Goal: Task Accomplishment & Management: Complete application form

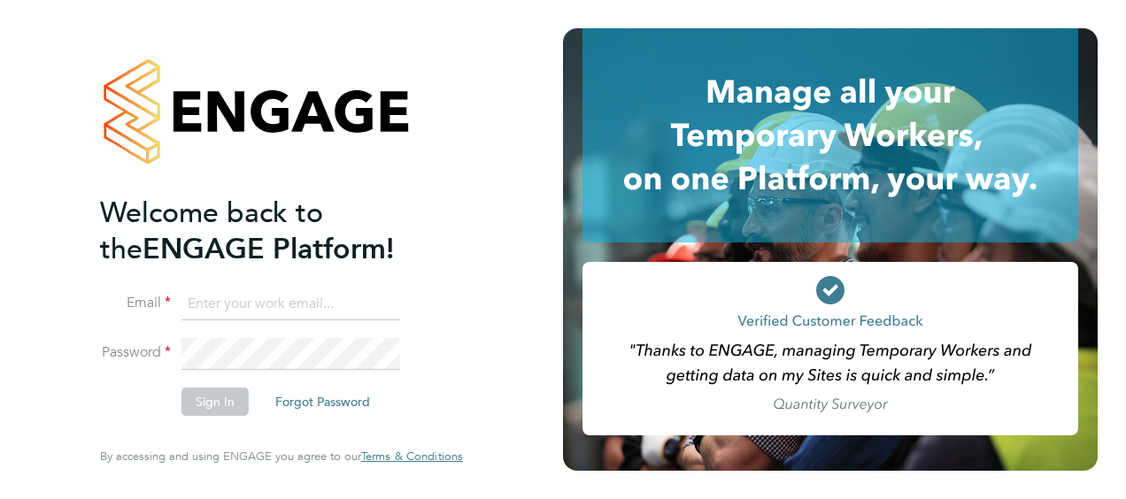
type input "[PERSON_NAME][EMAIL_ADDRESS][PERSON_NAME][DOMAIN_NAME]"
click at [215, 404] on button "Sign In" at bounding box center [215, 402] width 67 height 28
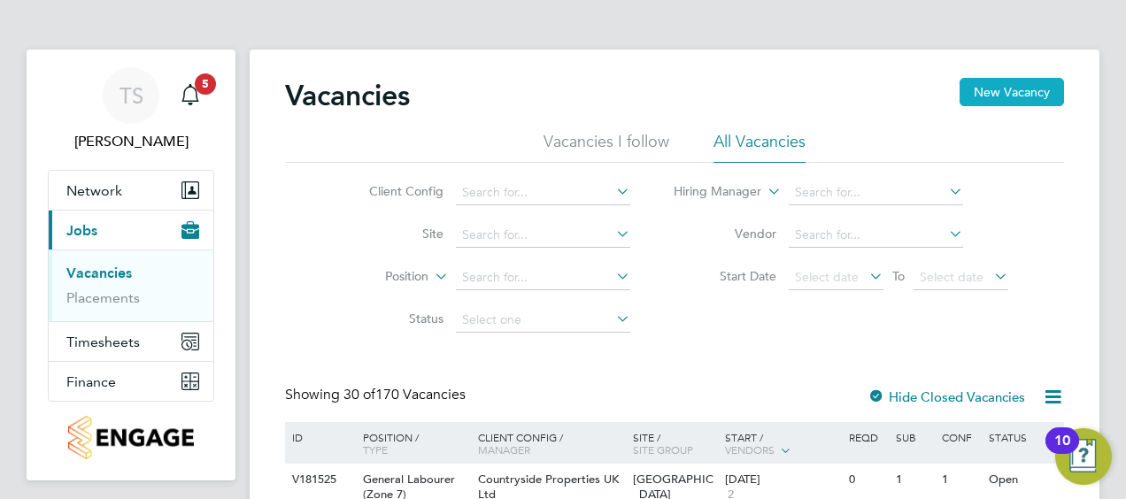
click at [1028, 89] on button "New Vacancy" at bounding box center [1012, 92] width 104 height 28
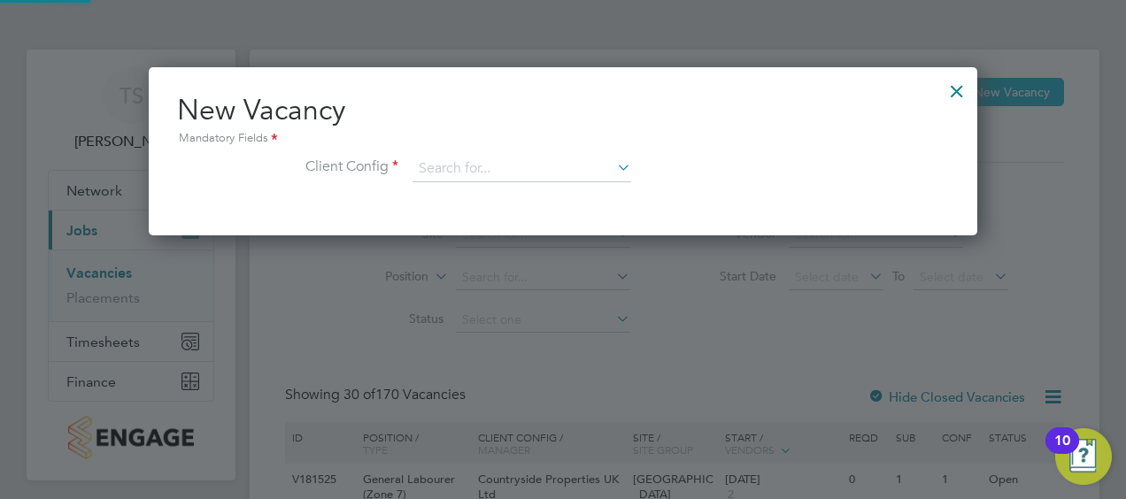
scroll to position [167, 829]
click at [553, 178] on input at bounding box center [522, 169] width 219 height 27
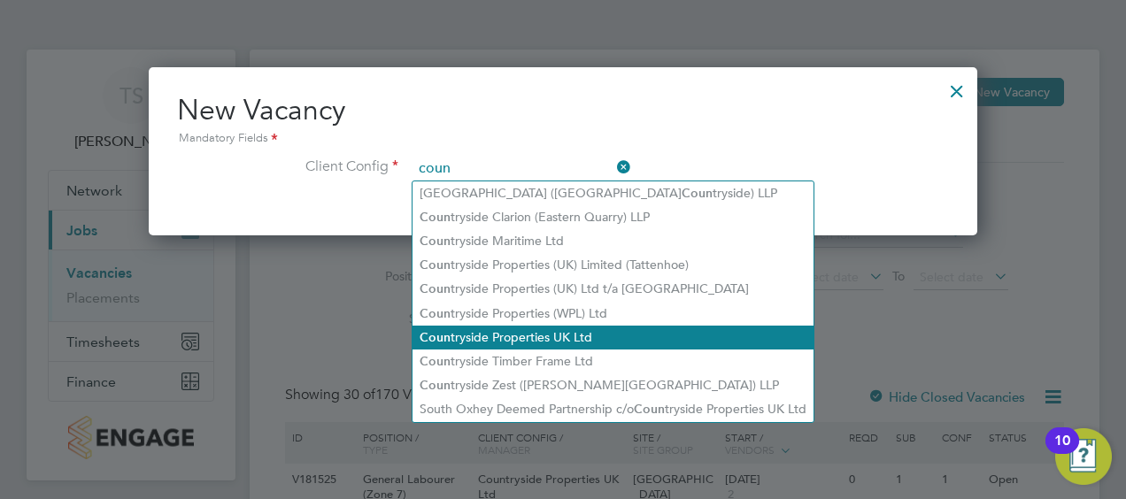
click at [632, 334] on li "Coun tryside Properties UK Ltd" at bounding box center [613, 338] width 401 height 24
type input "Countryside Properties UK Ltd"
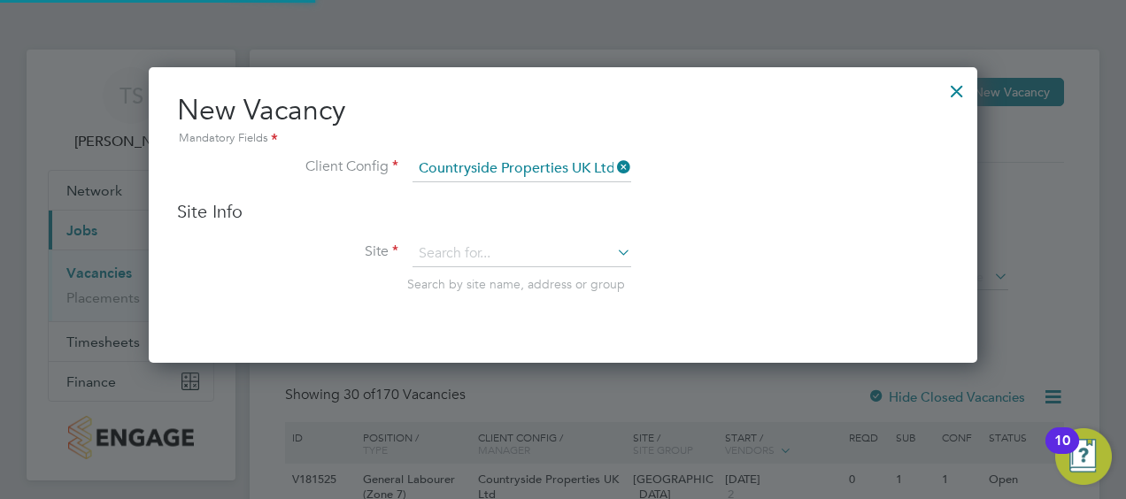
scroll to position [295, 829]
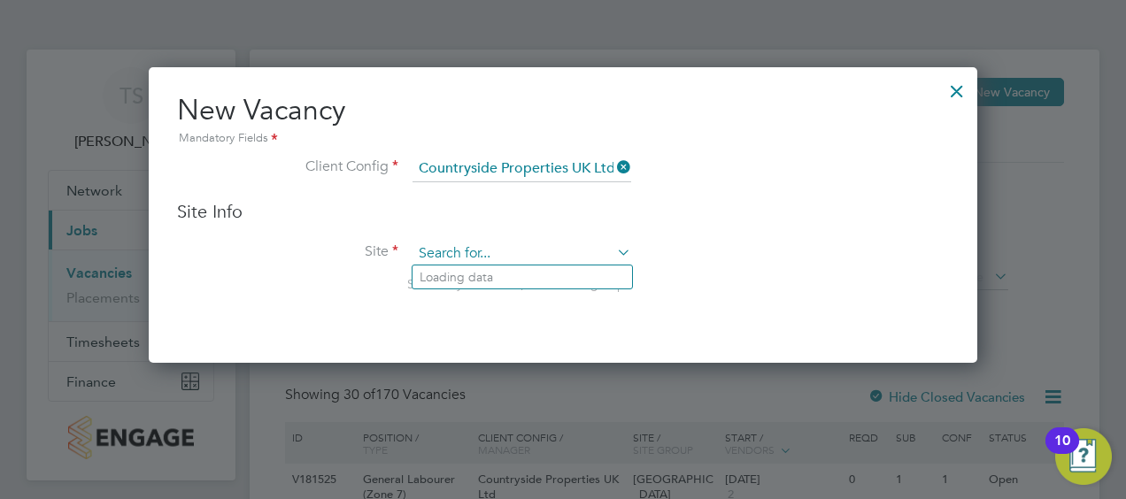
click at [460, 252] on input at bounding box center [522, 254] width 219 height 27
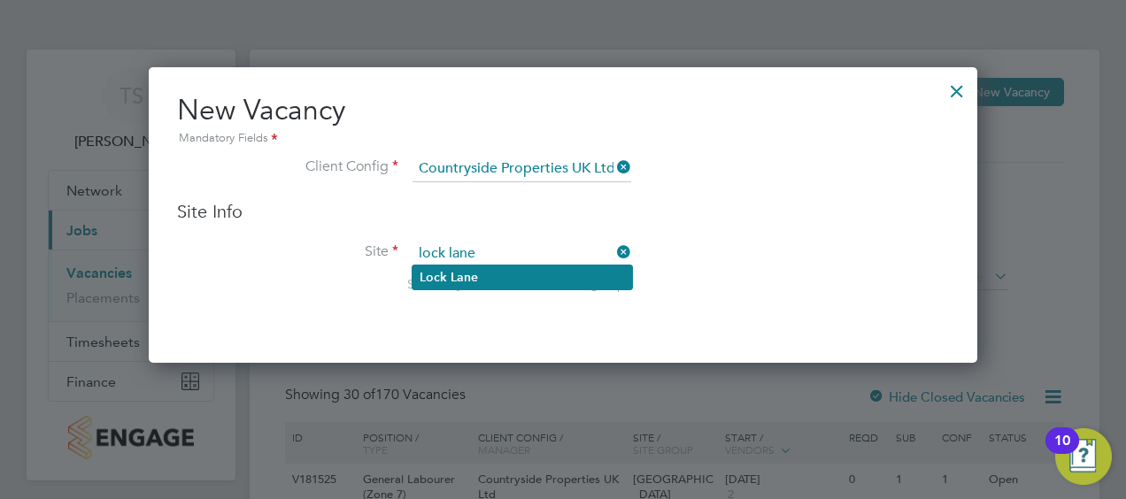
click at [460, 267] on li "Lock Lane" at bounding box center [523, 278] width 220 height 24
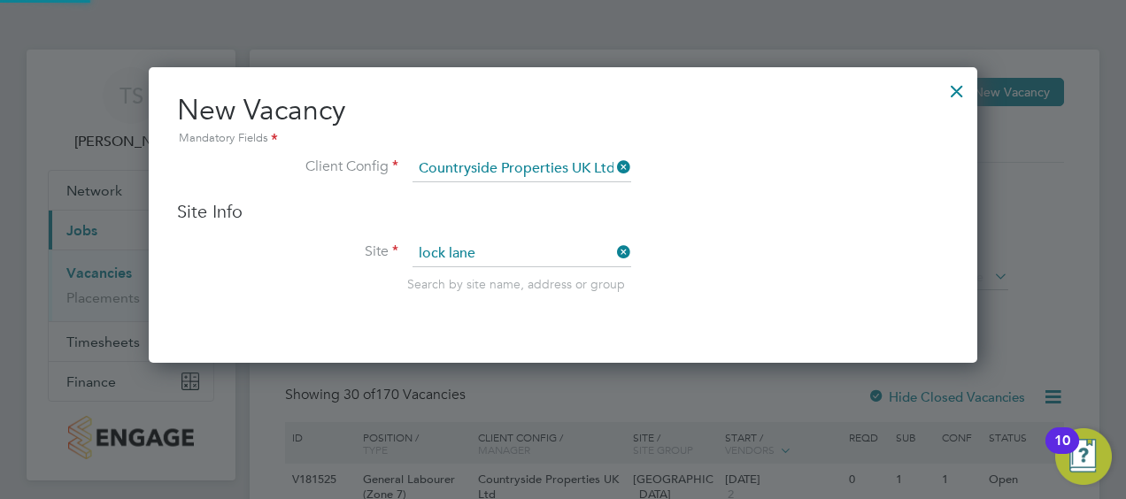
type input "Lock Lane"
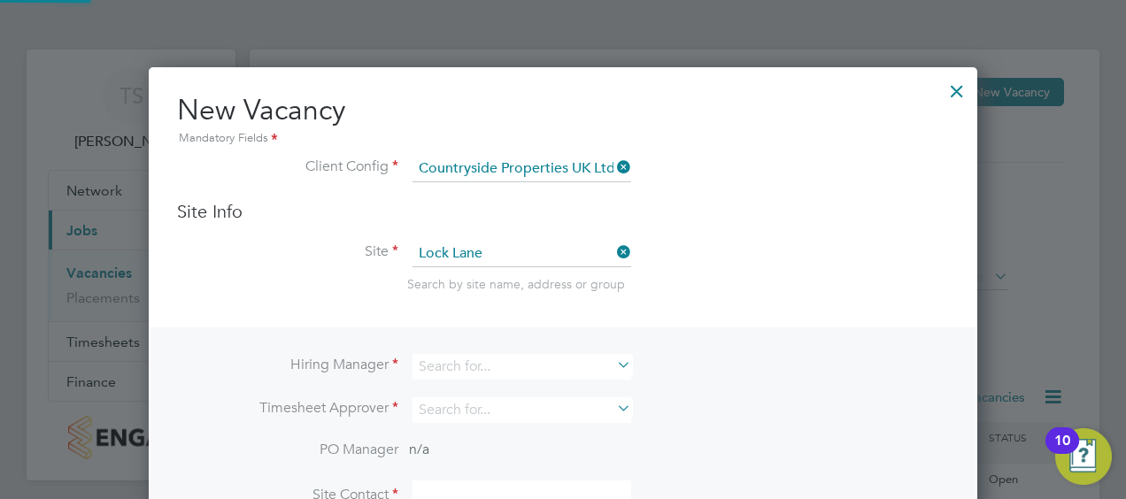
scroll to position [654, 829]
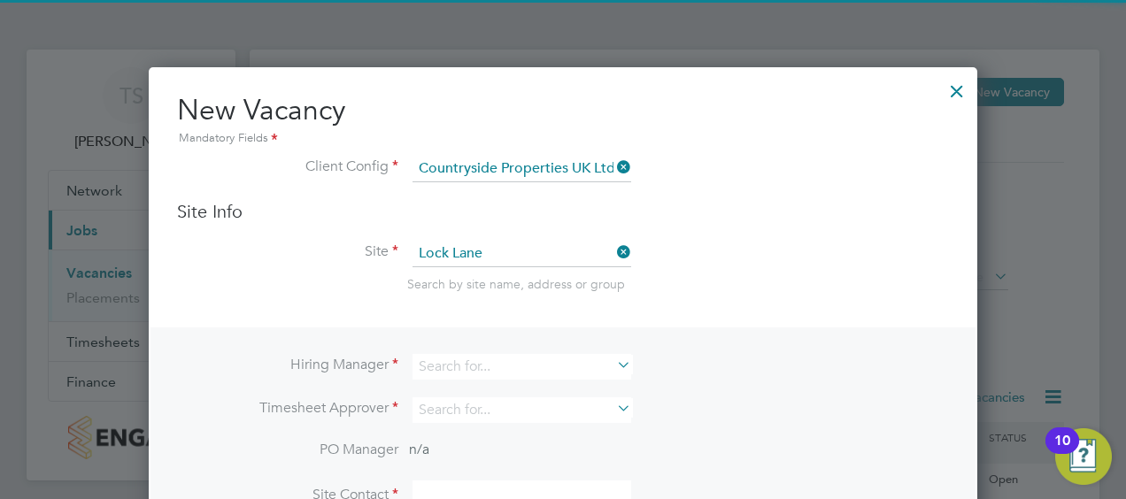
click at [580, 331] on div "Hiring Manager Timesheet Approver PO Manager n/a Site Contact Site Contact Numb…" at bounding box center [563, 457] width 825 height 259
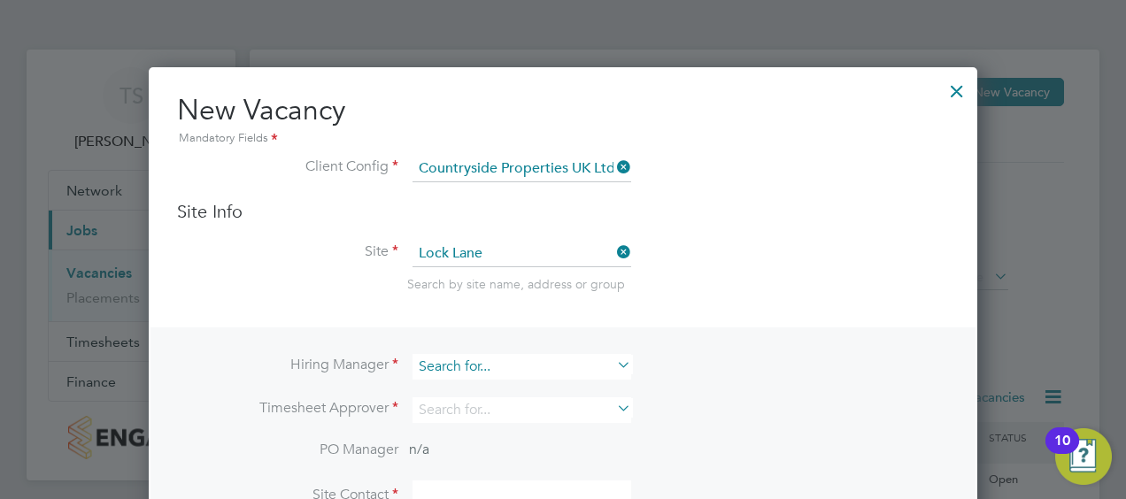
click at [607, 365] on input at bounding box center [522, 367] width 219 height 26
click at [516, 393] on li "Mark Matth ews" at bounding box center [523, 389] width 220 height 24
type input "Mark Matthews"
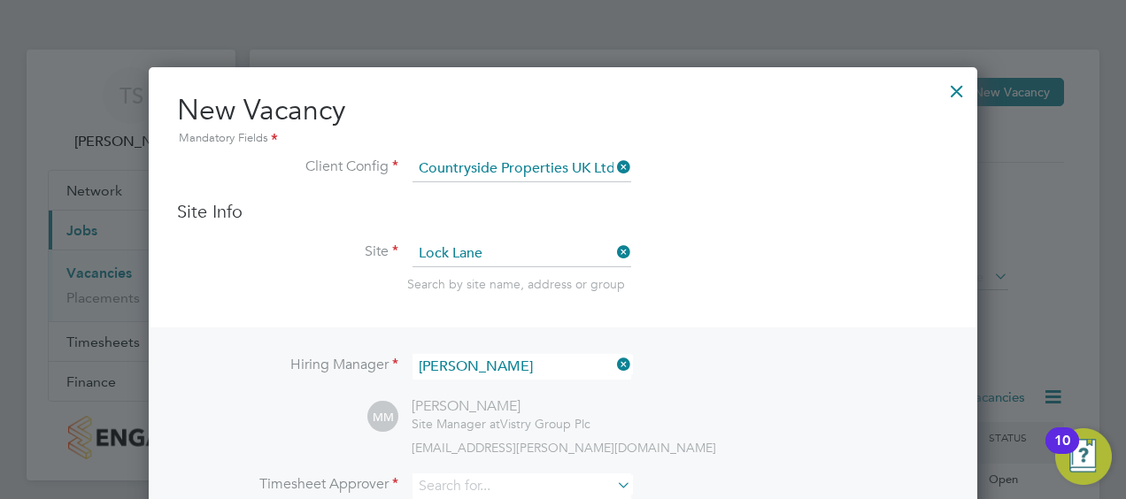
click at [501, 409] on div "Mark Matthews" at bounding box center [501, 407] width 179 height 19
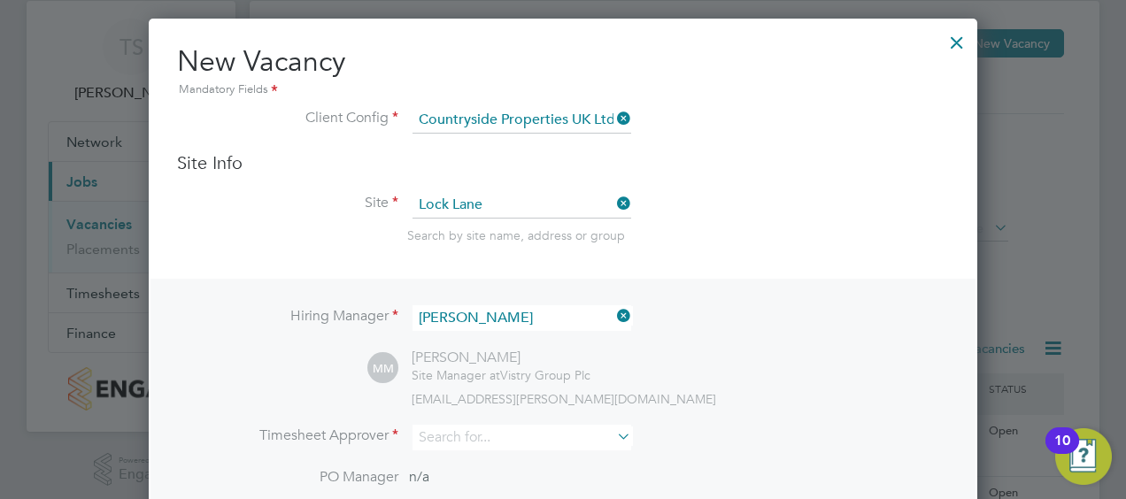
scroll to position [177, 0]
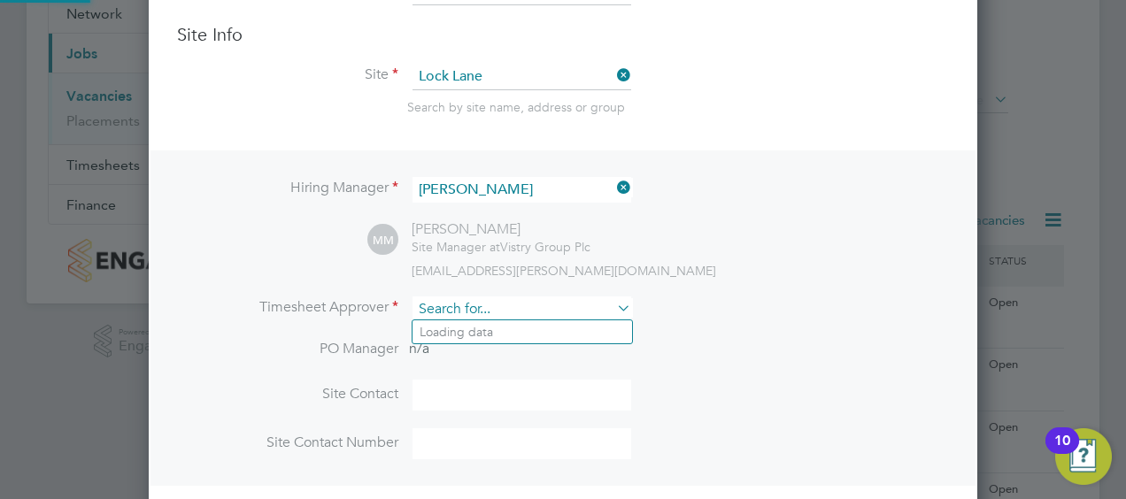
click at [542, 310] on input at bounding box center [522, 310] width 219 height 26
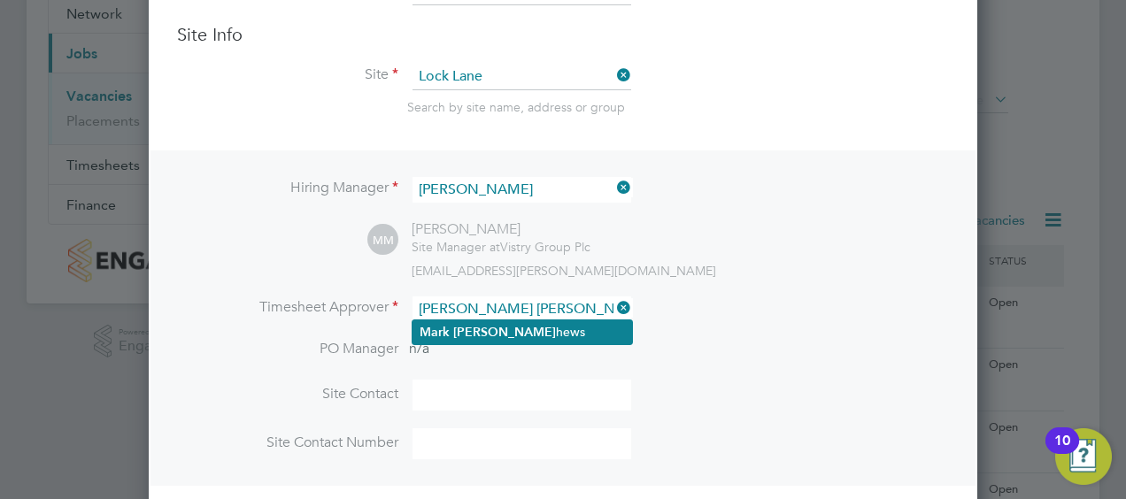
click at [519, 335] on li "Mark Matt hews" at bounding box center [523, 333] width 220 height 24
type input "Mark Matthews"
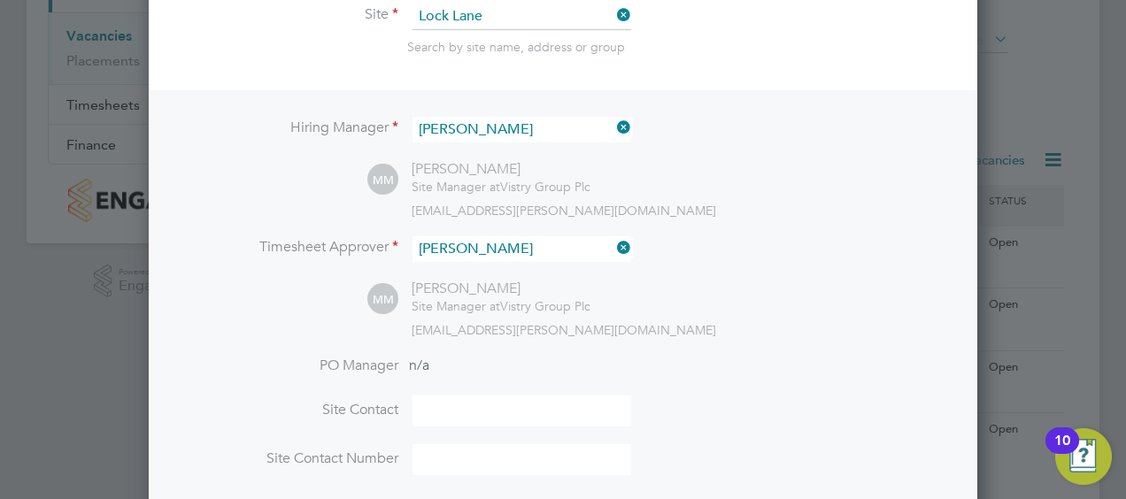
scroll to position [354, 0]
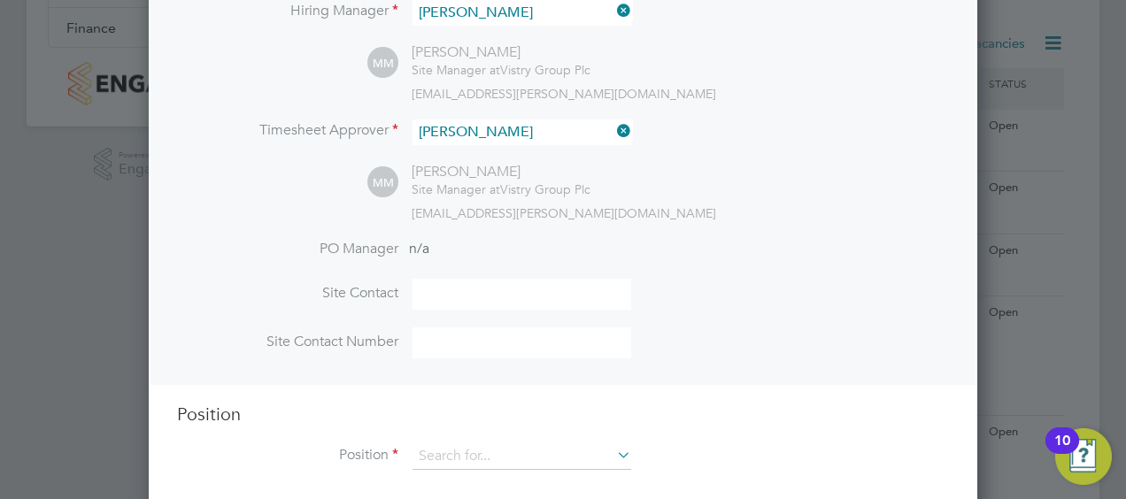
click at [474, 289] on input at bounding box center [522, 294] width 219 height 31
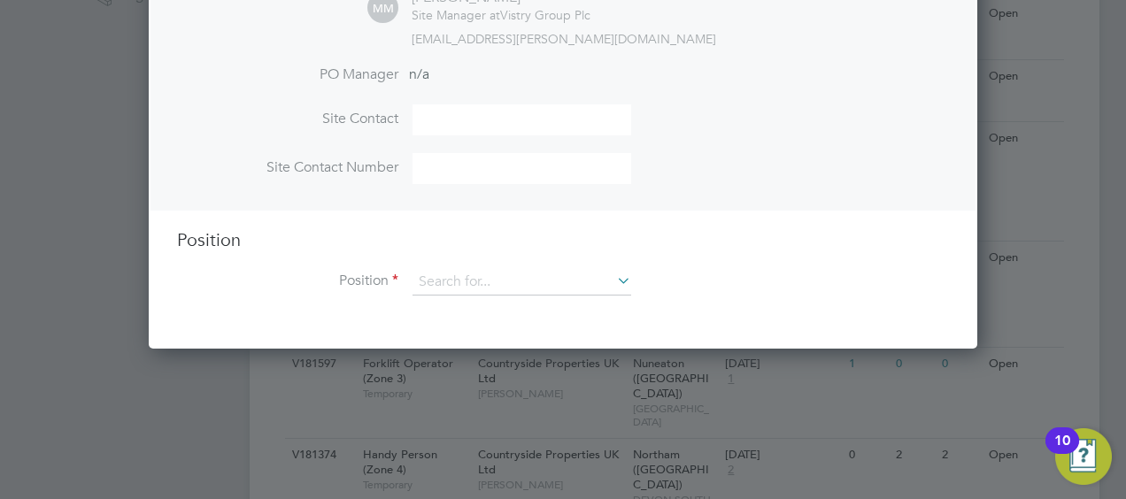
scroll to position [708, 0]
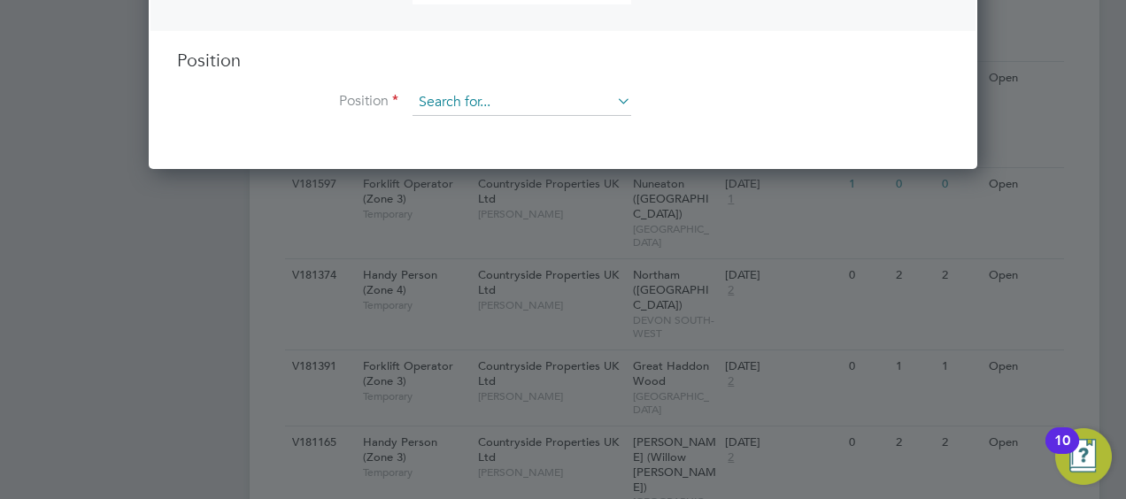
click at [516, 101] on input at bounding box center [522, 102] width 219 height 27
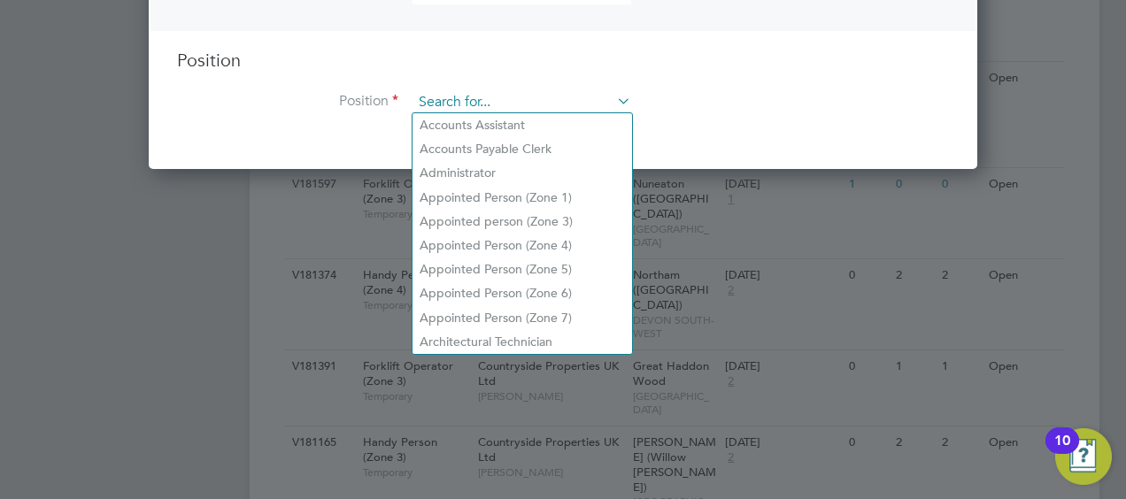
click at [557, 97] on input at bounding box center [522, 102] width 219 height 27
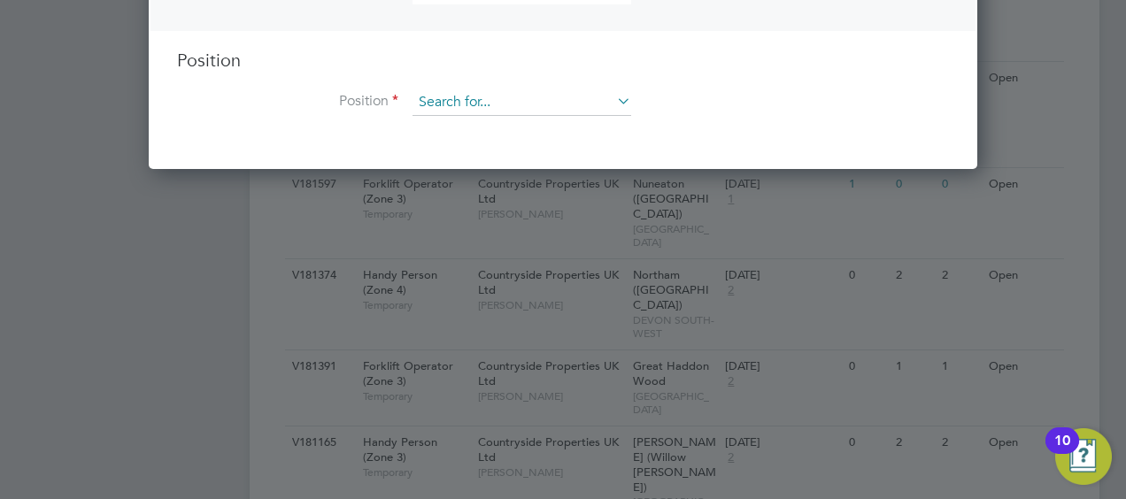
click at [522, 94] on input at bounding box center [522, 102] width 219 height 27
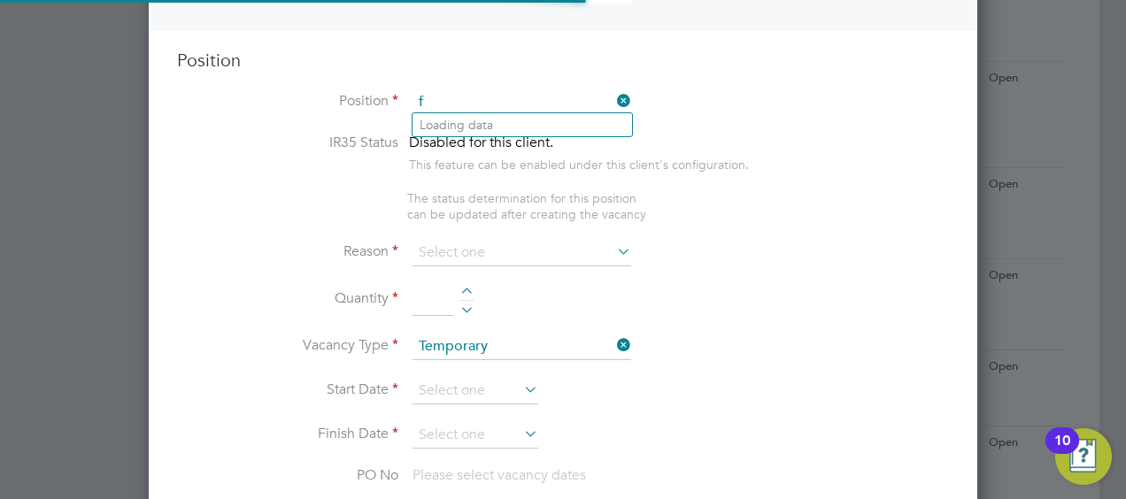
scroll to position [2532, 829]
type input "f"
type input "d"
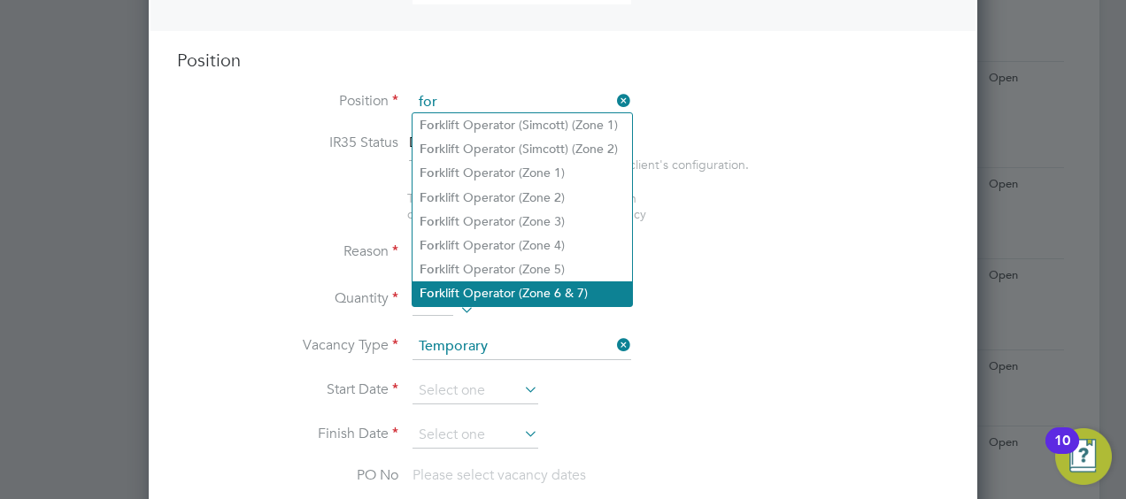
click at [510, 296] on li "For klift Operator (Zone 6 & 7)" at bounding box center [523, 294] width 220 height 24
type input "Forklift Operator (Zone 6 & 7)"
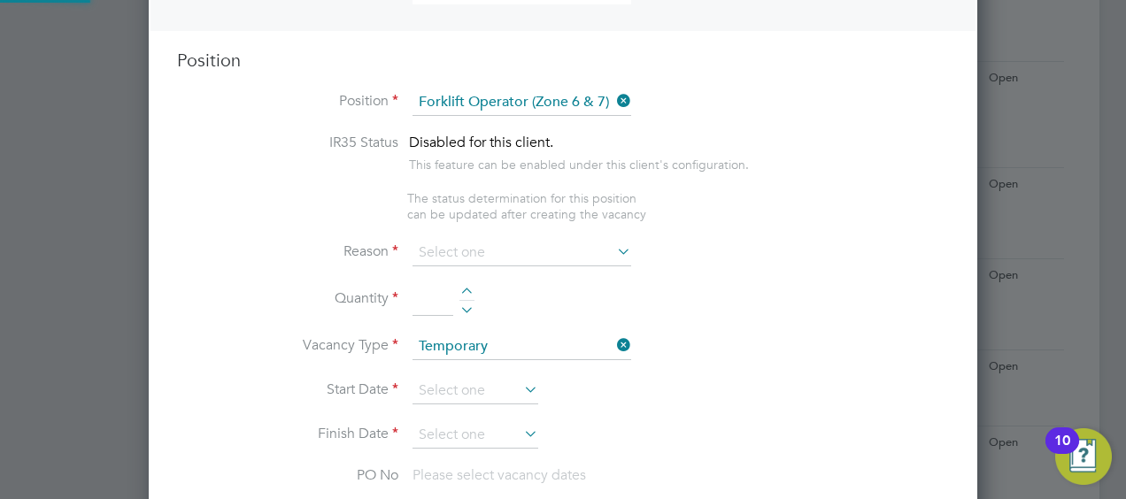
type textarea "- Operate construction machinery - Delivering large quantities of materials to …"
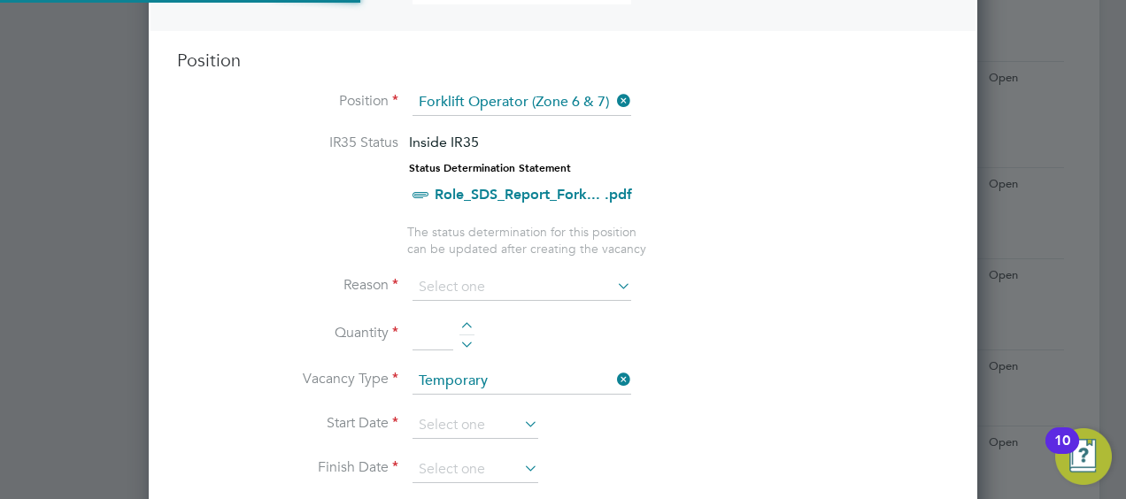
scroll to position [52, 92]
click at [551, 282] on input at bounding box center [522, 287] width 219 height 27
click at [478, 330] on li "Holiday" at bounding box center [523, 332] width 220 height 23
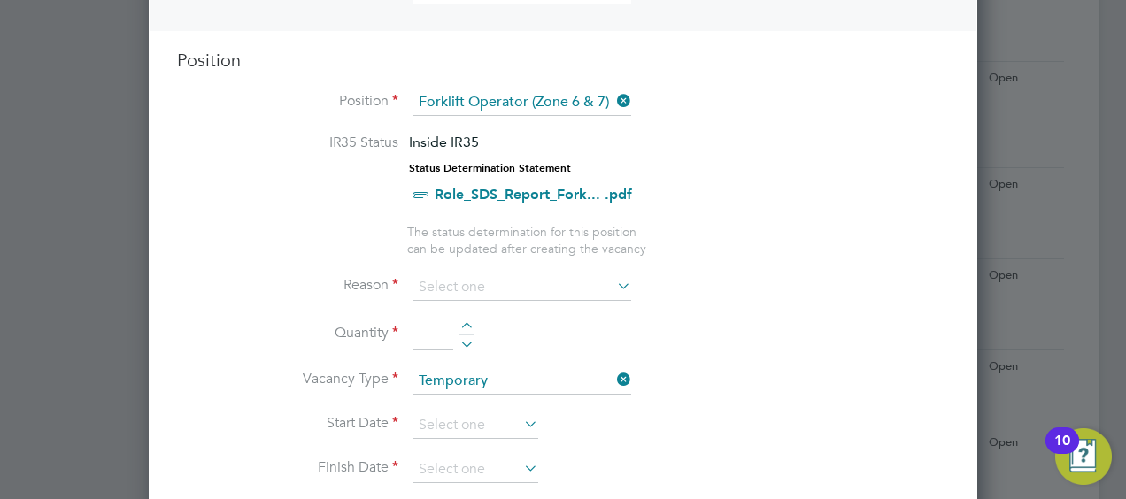
type input "Holiday"
click at [464, 322] on div at bounding box center [467, 328] width 15 height 12
type input "1"
click at [511, 413] on input at bounding box center [476, 426] width 126 height 27
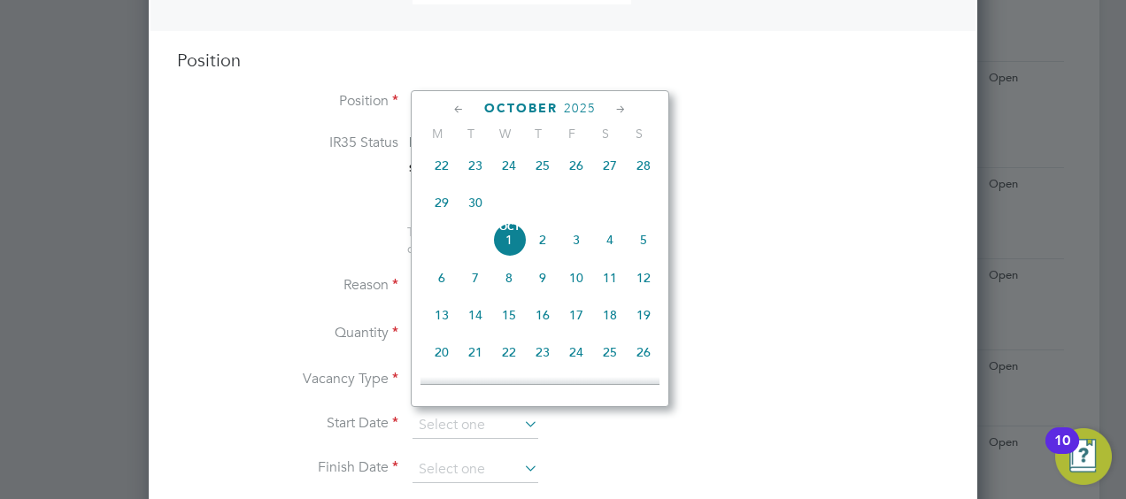
click at [444, 206] on span "29" at bounding box center [442, 203] width 34 height 34
type input "29 Sep 2025"
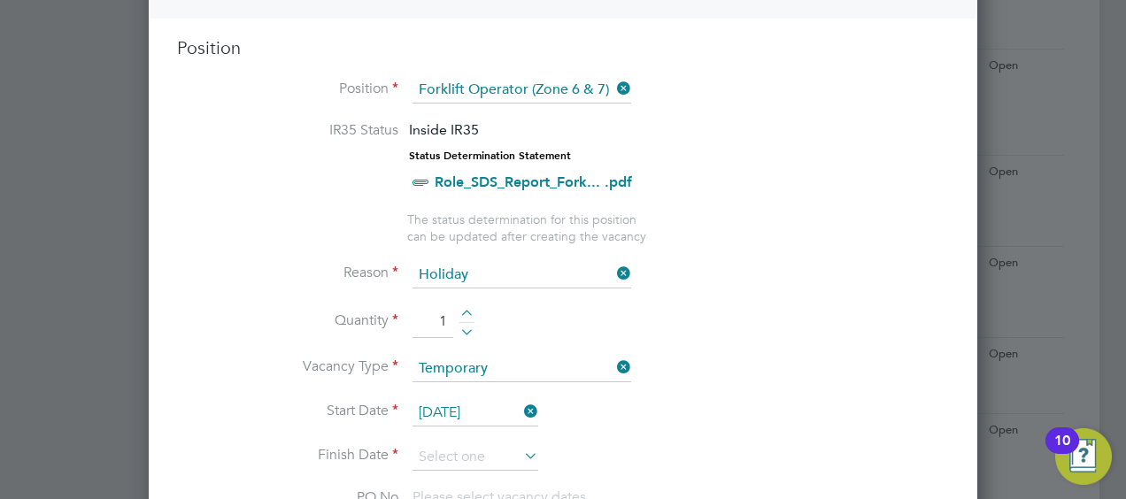
scroll to position [797, 0]
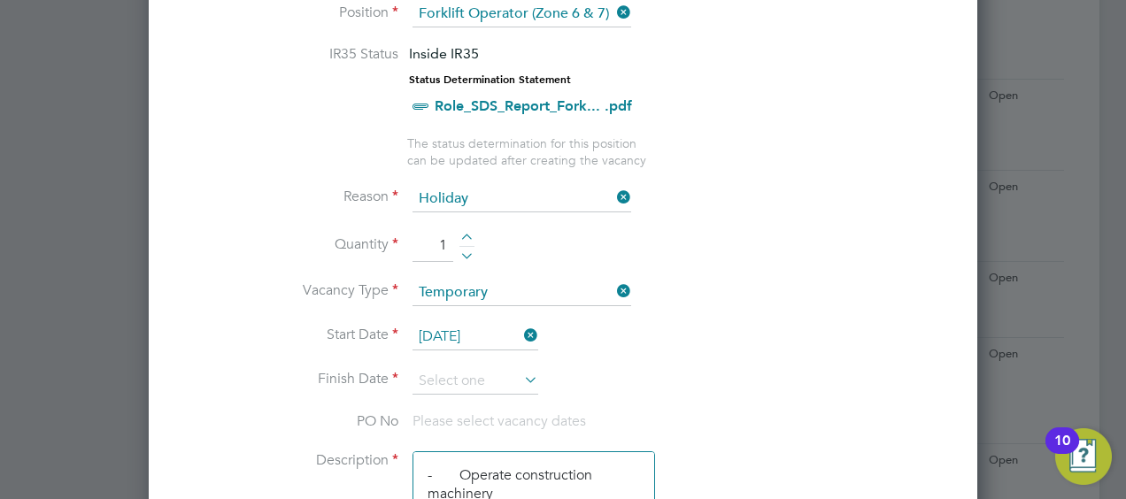
click at [521, 375] on icon at bounding box center [521, 379] width 0 height 25
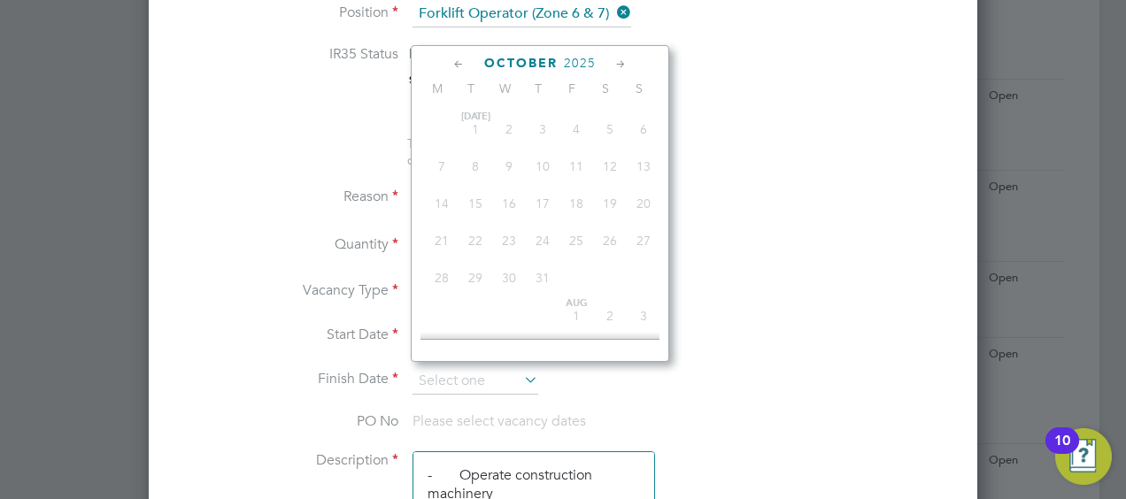
scroll to position [494, 0]
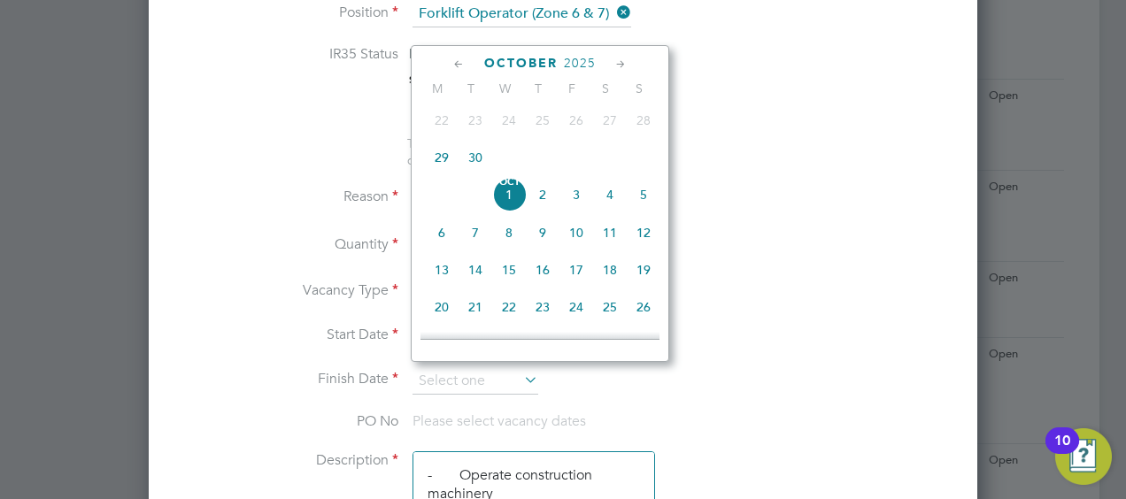
click at [444, 166] on span "29" at bounding box center [442, 158] width 34 height 34
type input "29 Sep 2025"
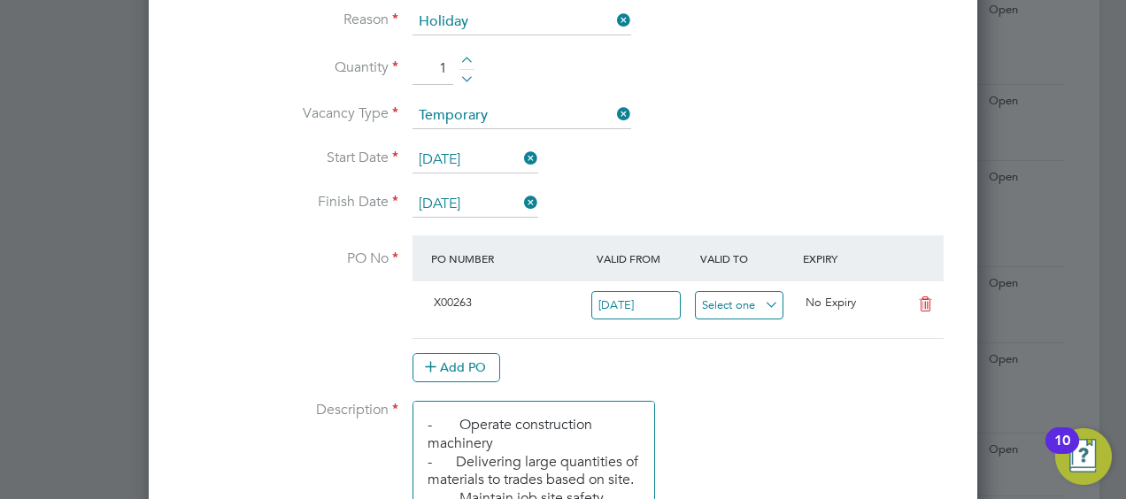
click at [755, 296] on input at bounding box center [739, 305] width 89 height 29
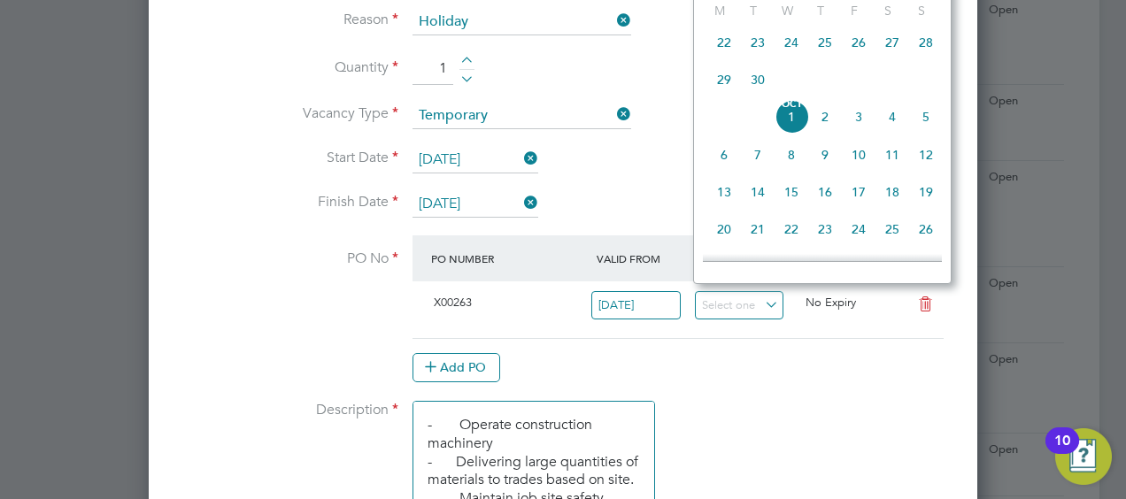
scroll to position [583, 0]
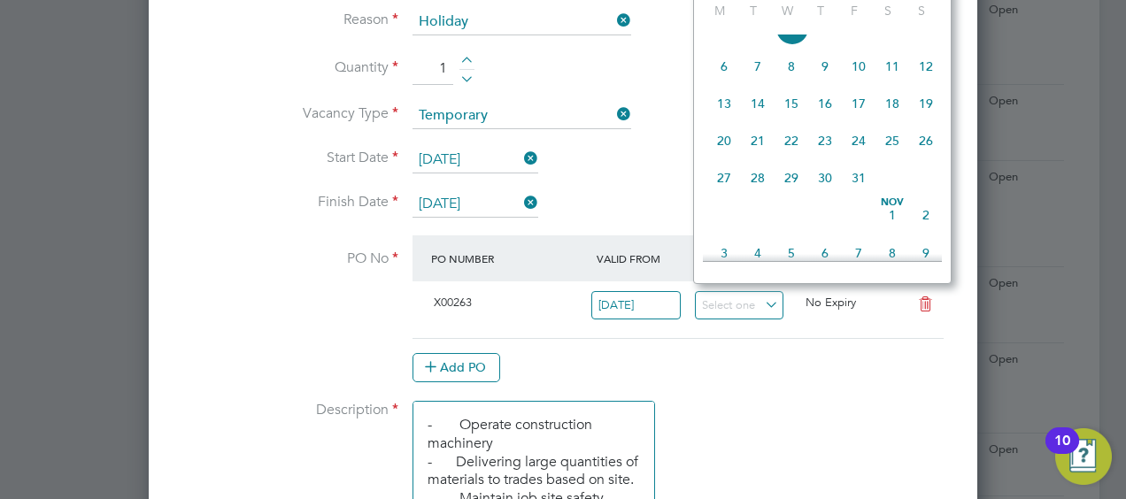
click at [800, 195] on span "29" at bounding box center [792, 178] width 34 height 34
type input "29 Oct 2025"
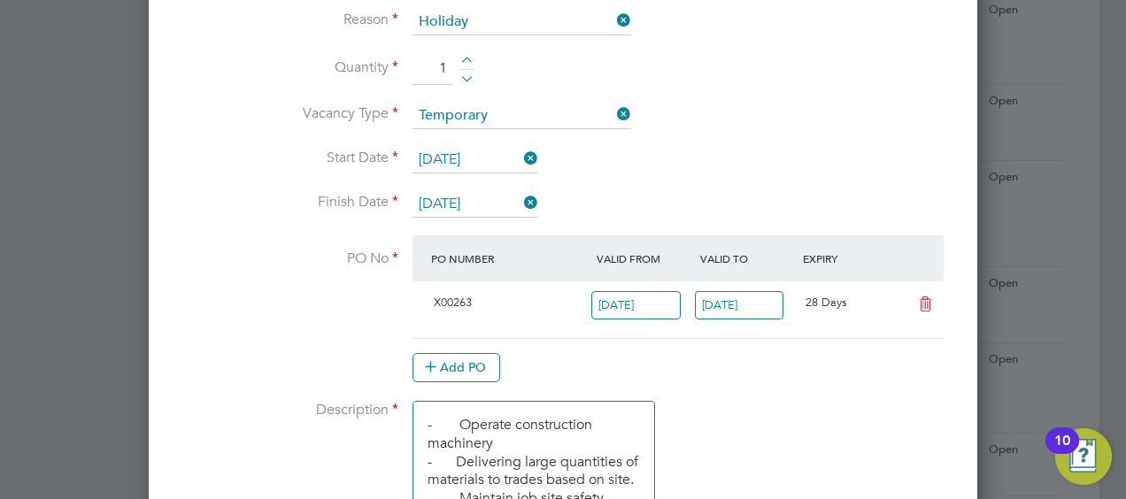
click at [921, 298] on icon at bounding box center [926, 305] width 22 height 14
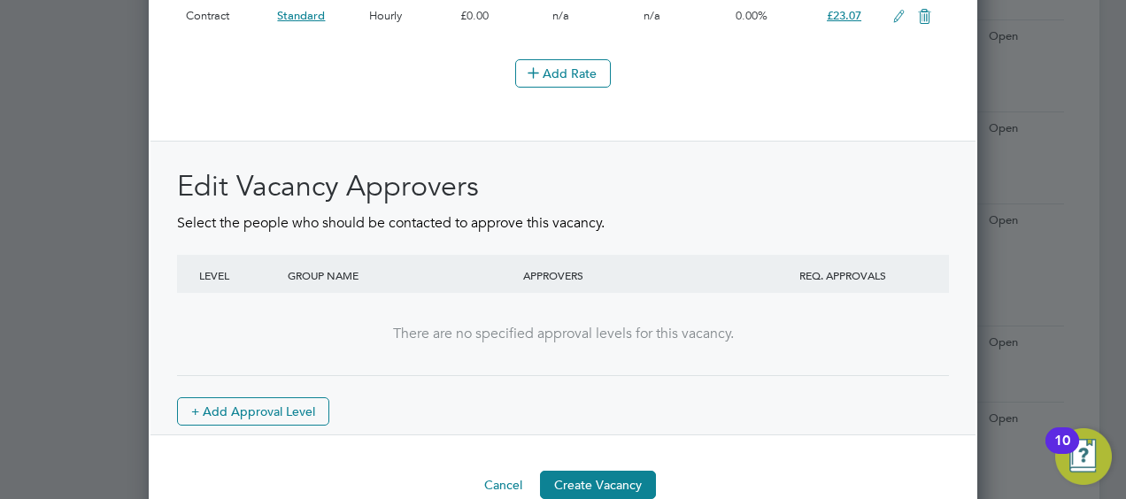
scroll to position [0, 0]
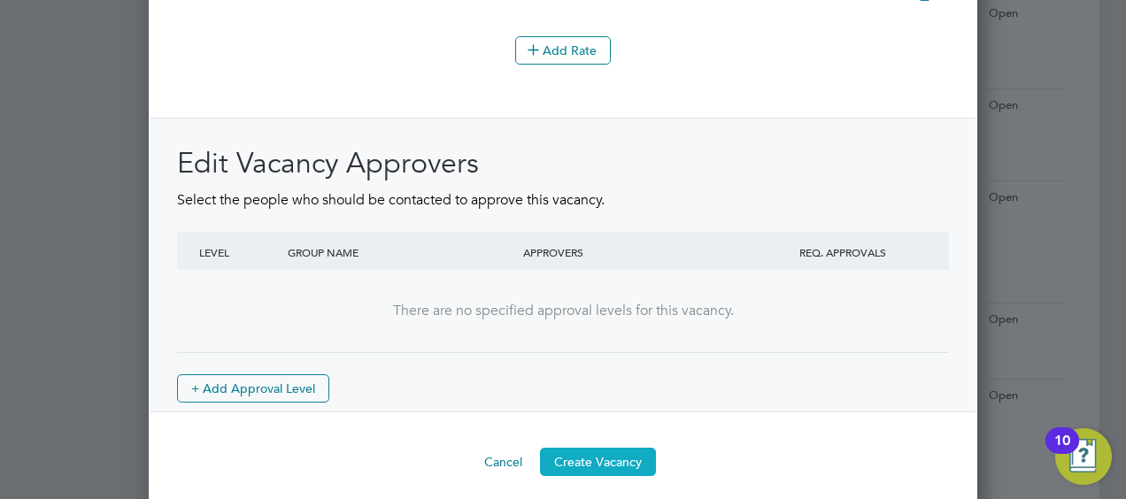
click at [614, 448] on button "Create Vacancy" at bounding box center [598, 462] width 116 height 28
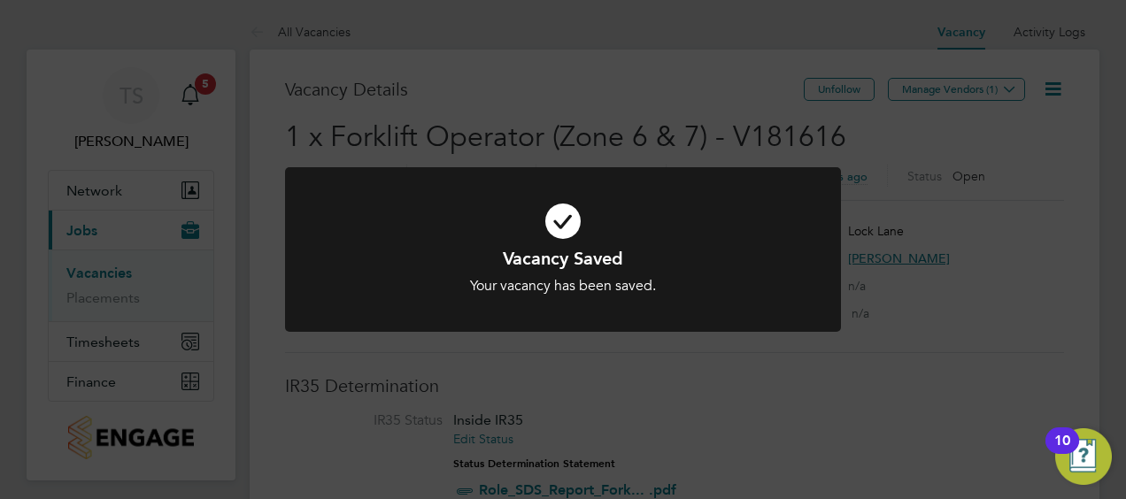
click at [715, 339] on div "Vacancy Saved Your vacancy has been saved. Cancel Okay" at bounding box center [563, 260] width 556 height 187
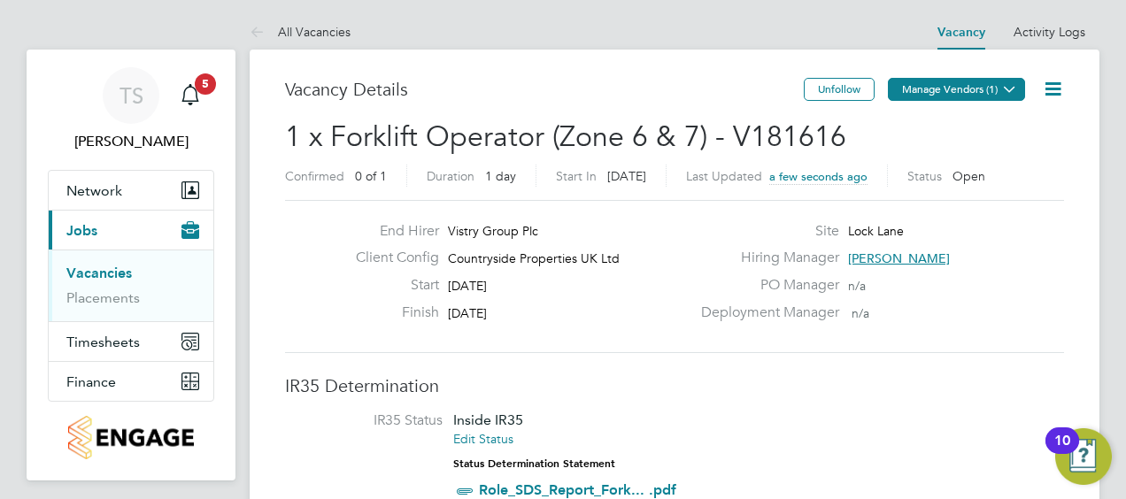
click at [1003, 94] on icon at bounding box center [1009, 88] width 13 height 13
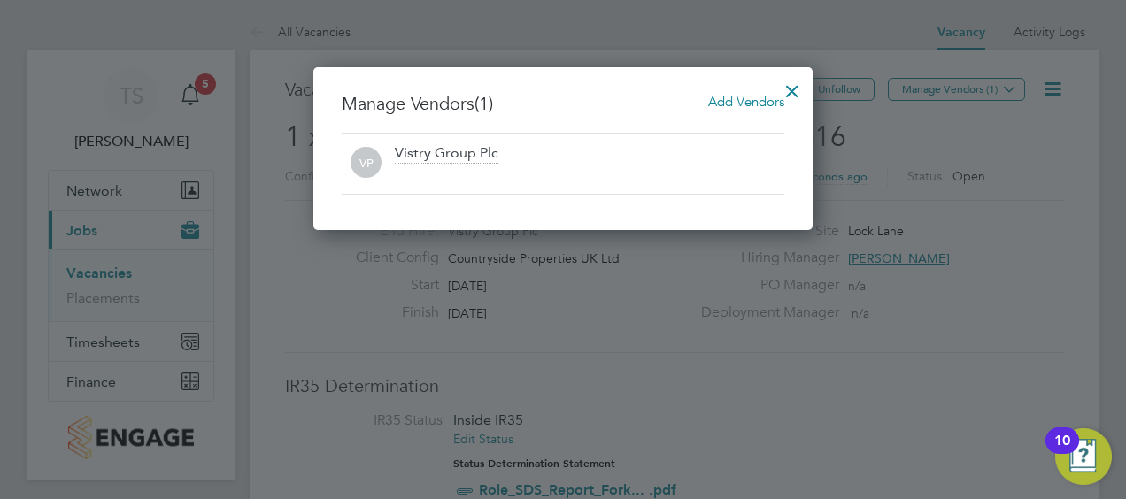
click at [723, 102] on span "Add Vendors" at bounding box center [746, 101] width 76 height 17
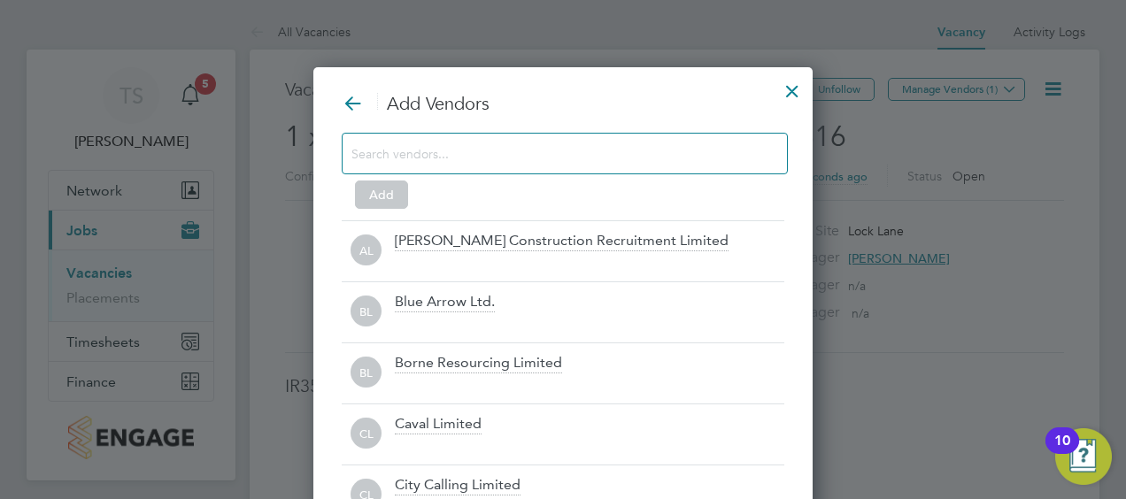
click at [620, 156] on input at bounding box center [551, 153] width 398 height 23
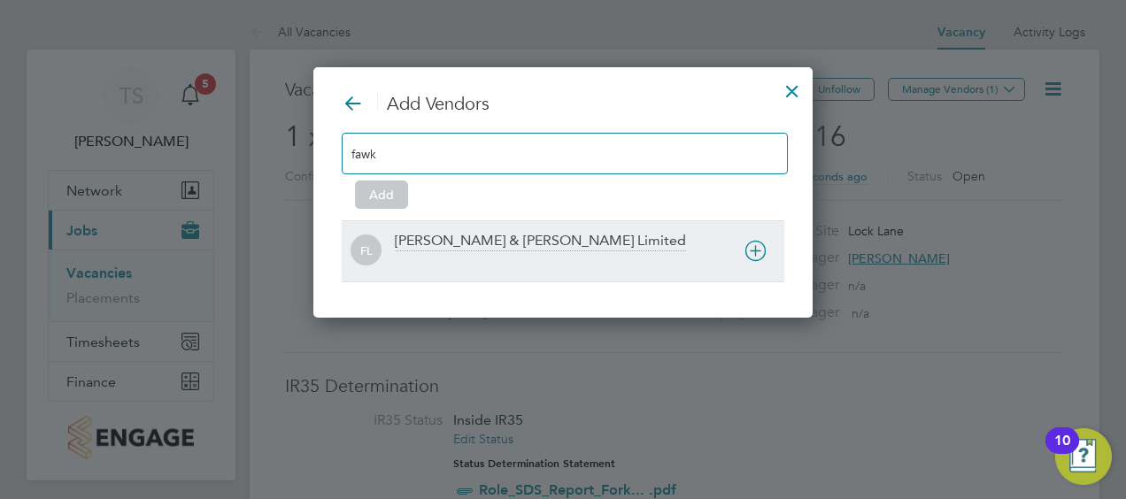
type input "fawk"
click at [470, 230] on div "FL Fawkes & Reece Limited" at bounding box center [563, 250] width 443 height 61
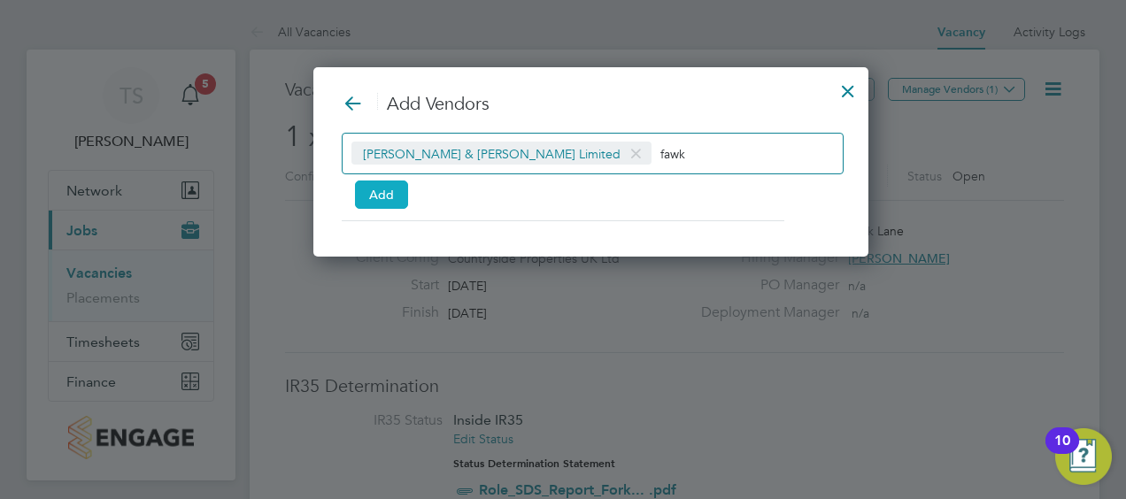
click at [388, 197] on button "Add" at bounding box center [381, 195] width 53 height 28
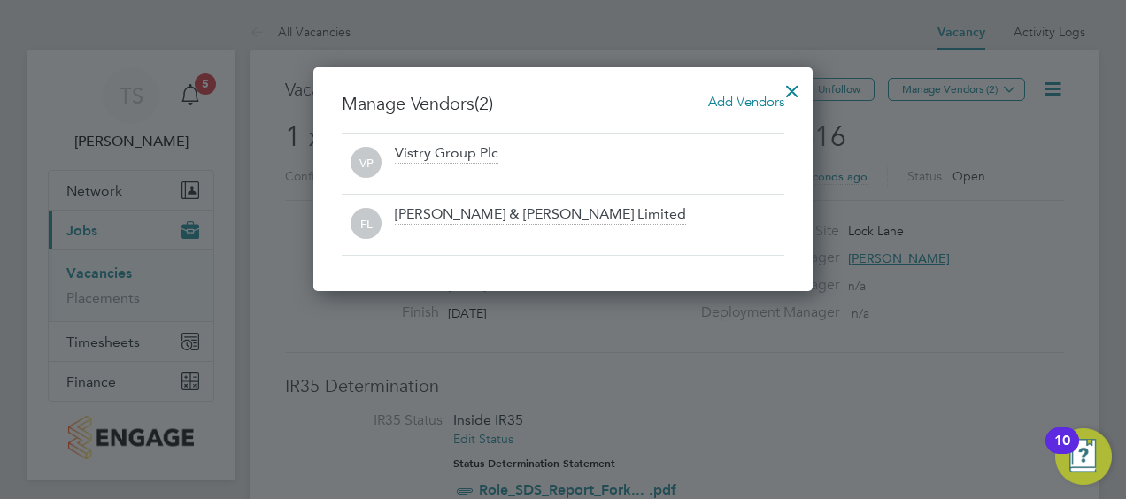
click at [934, 318] on div at bounding box center [563, 249] width 1126 height 499
click at [795, 93] on div at bounding box center [793, 87] width 32 height 32
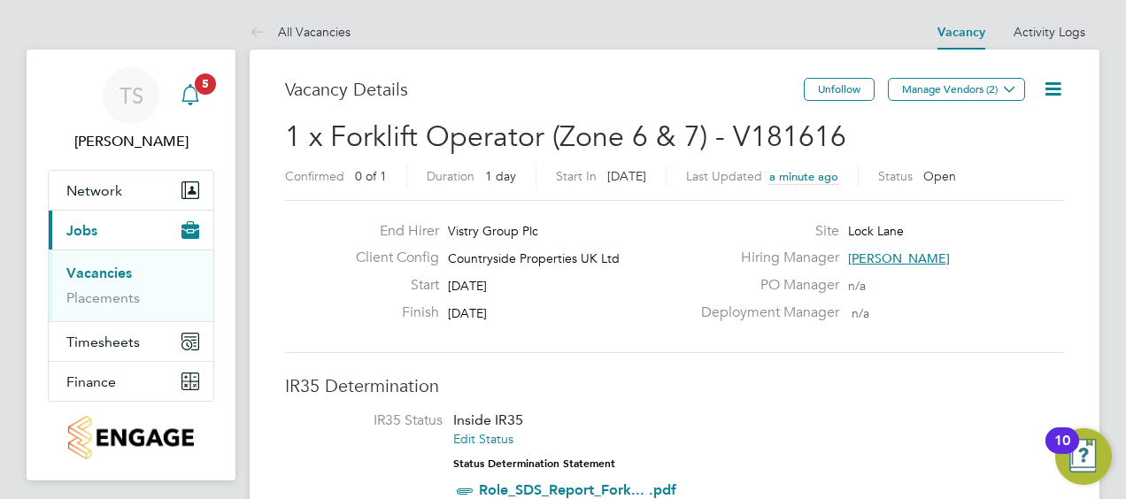
click at [193, 92] on icon "Main navigation" at bounding box center [190, 94] width 21 height 21
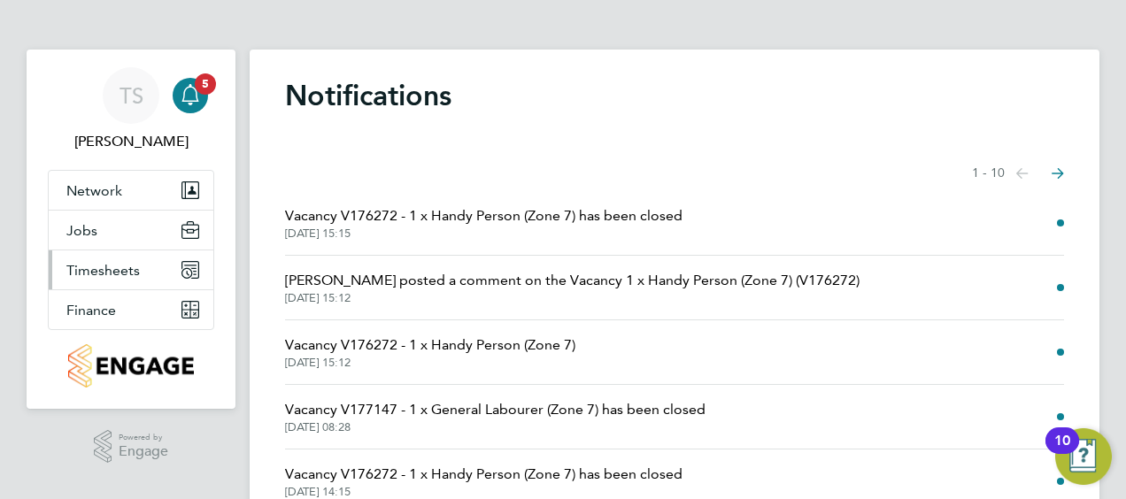
click at [99, 272] on span "Timesheets" at bounding box center [102, 270] width 73 height 17
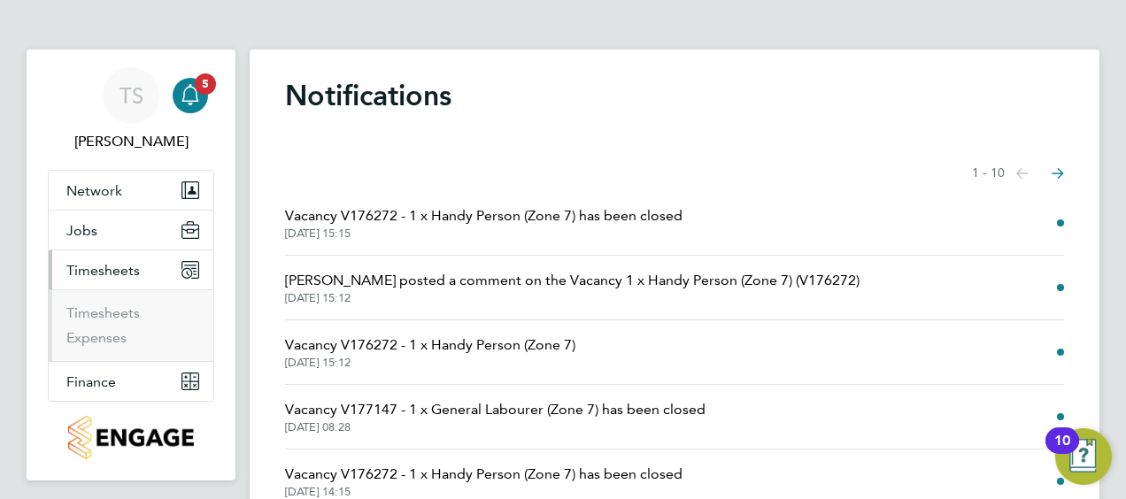
click at [104, 277] on span "Timesheets" at bounding box center [102, 270] width 73 height 17
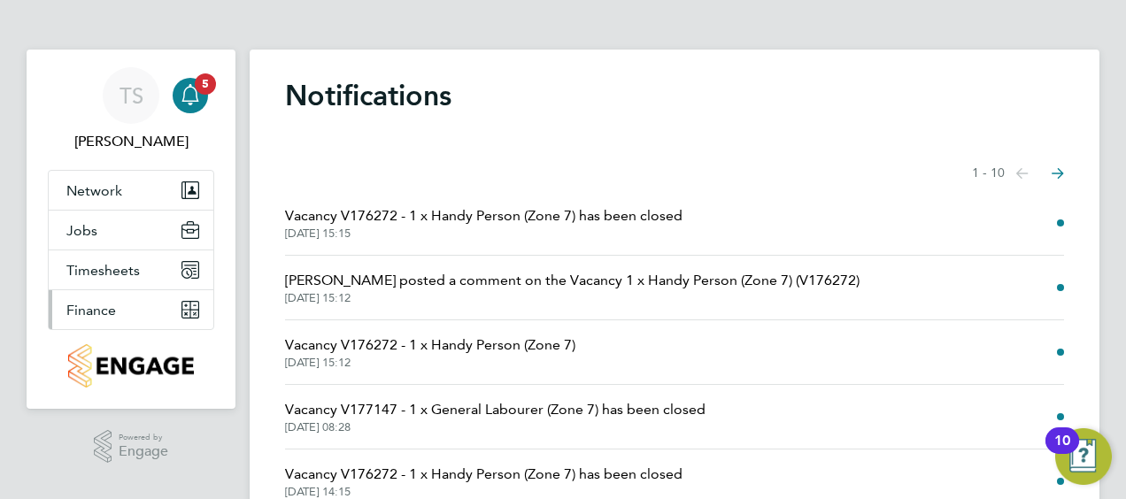
click at [92, 313] on span "Finance" at bounding box center [91, 310] width 50 height 17
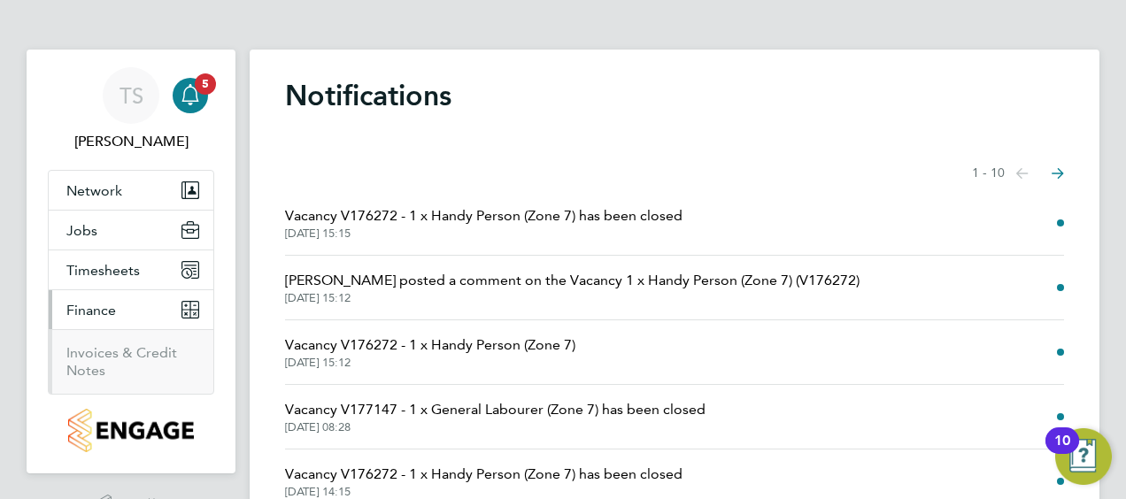
click at [92, 313] on span "Finance" at bounding box center [91, 310] width 50 height 17
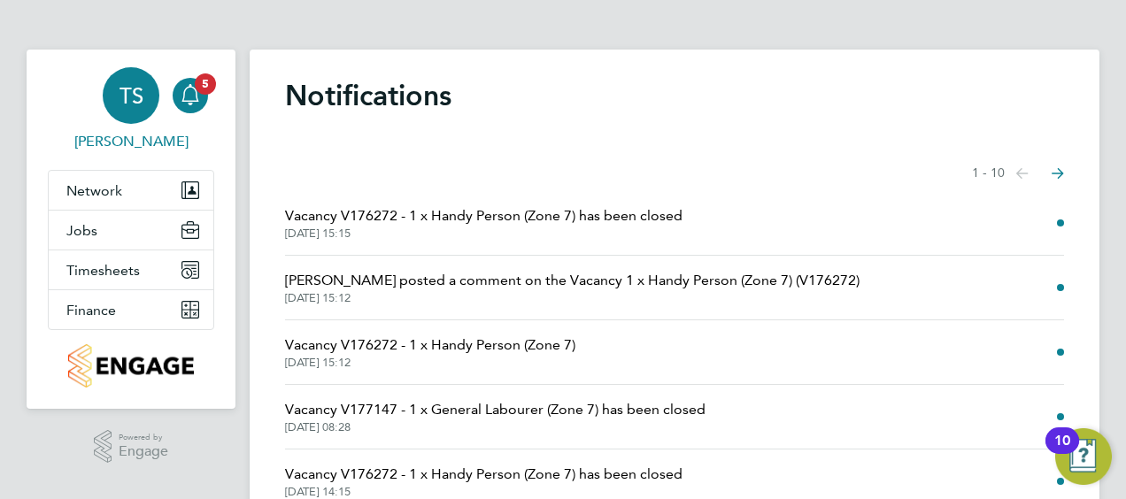
click at [147, 143] on span "Thomas Seddon" at bounding box center [131, 141] width 166 height 21
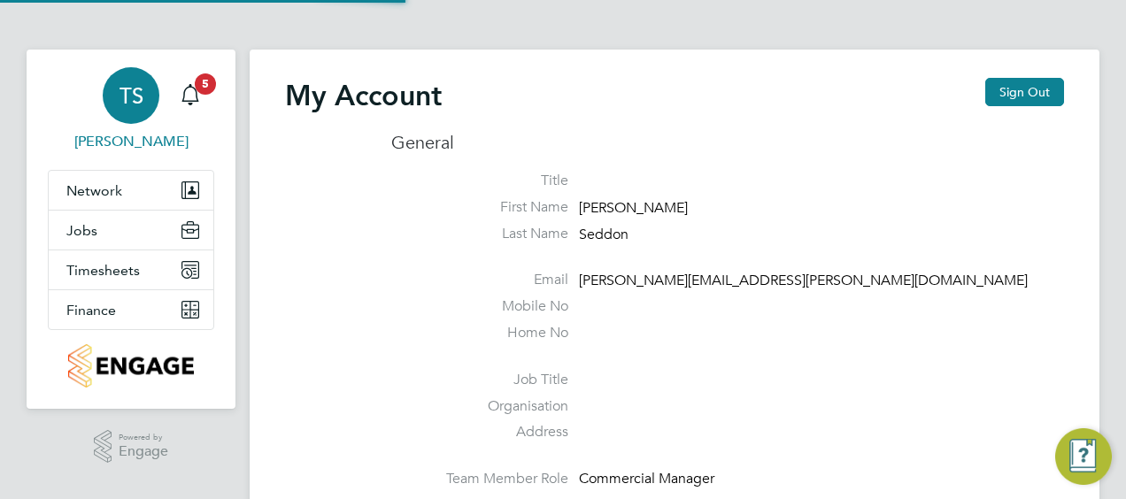
type input "[PERSON_NAME][EMAIL_ADDRESS][PERSON_NAME][DOMAIN_NAME]"
click at [124, 269] on span "Timesheets" at bounding box center [102, 270] width 73 height 17
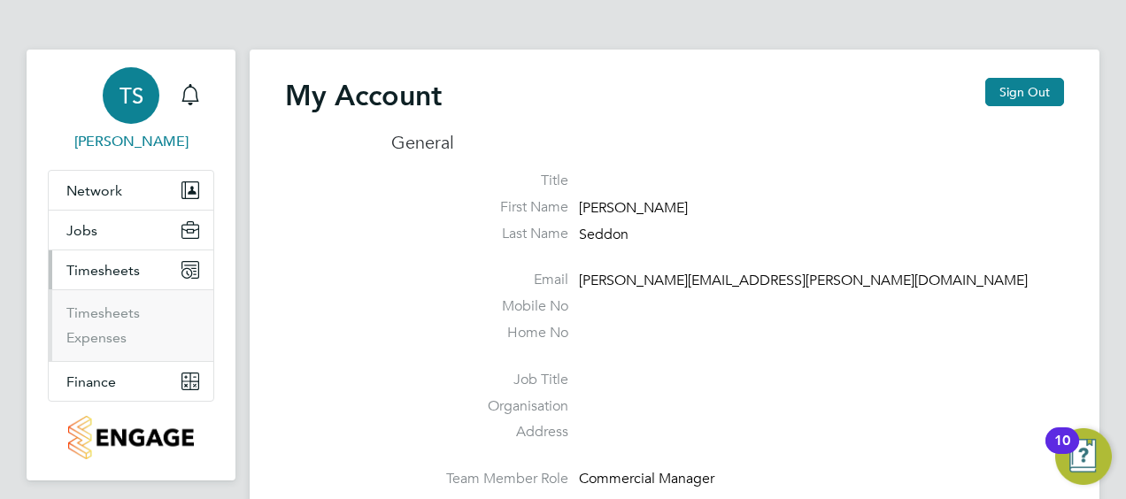
click at [117, 272] on span "Timesheets" at bounding box center [102, 270] width 73 height 17
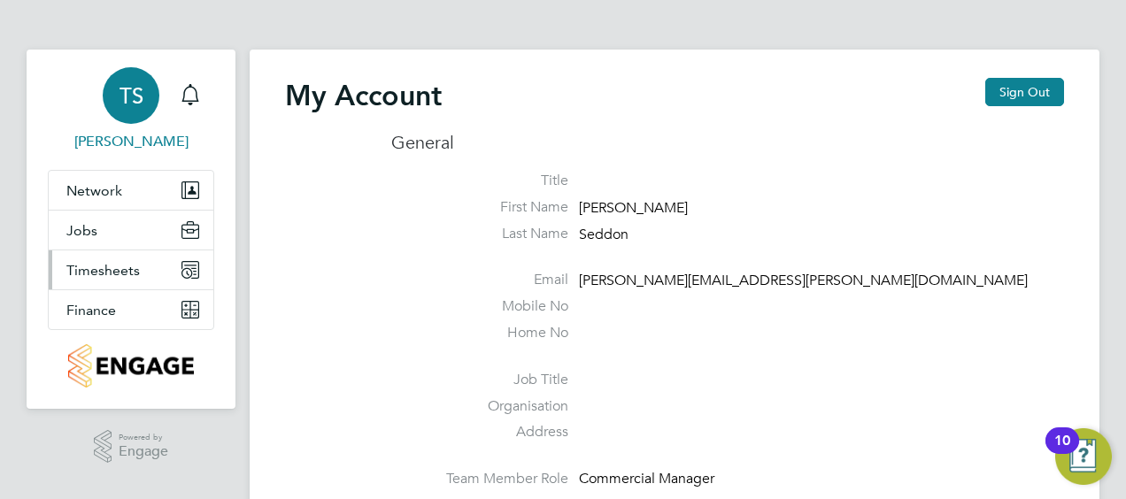
click at [195, 274] on icon "Main navigation" at bounding box center [190, 270] width 16 height 16
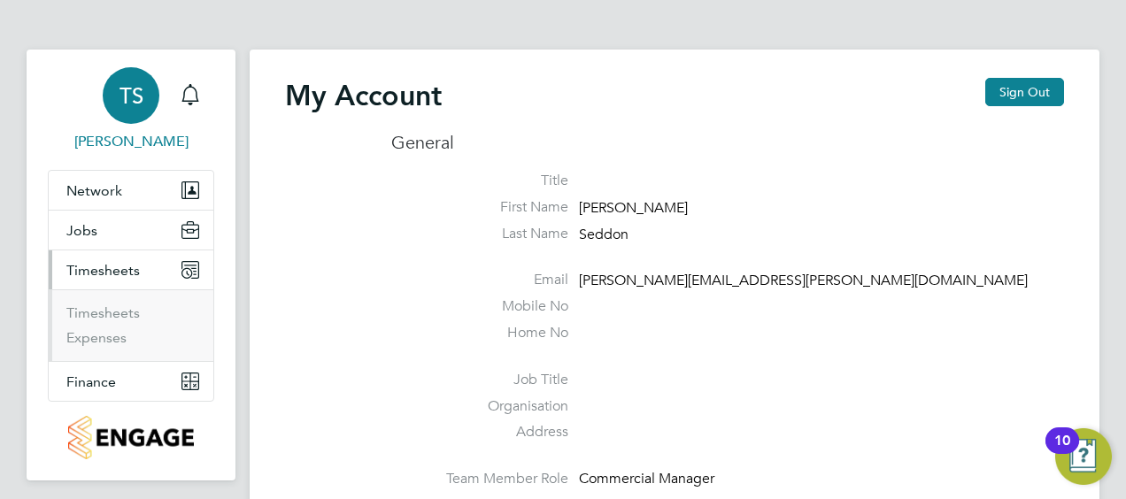
click at [195, 274] on icon "Main navigation" at bounding box center [190, 270] width 16 height 16
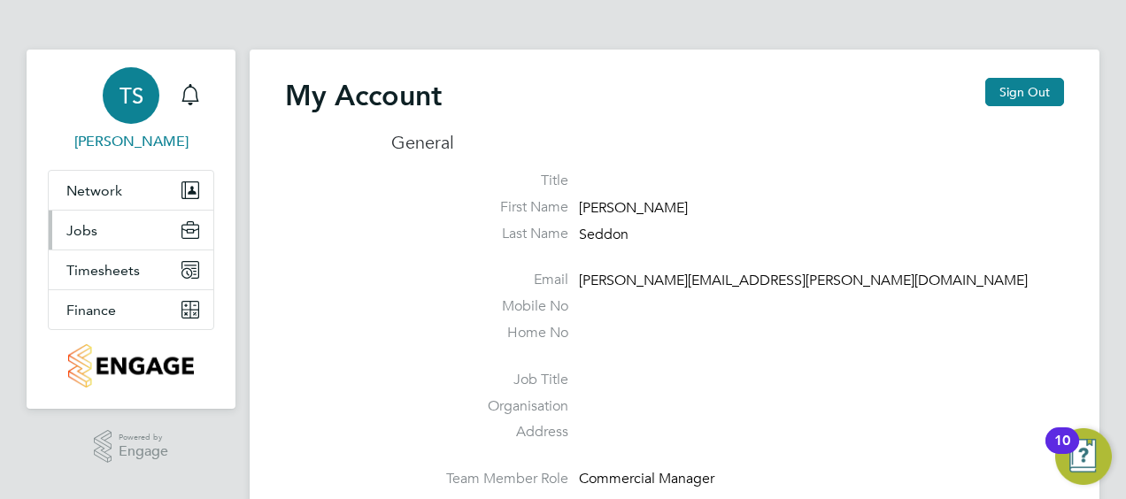
click at [189, 237] on icon "Main navigation" at bounding box center [191, 230] width 18 height 18
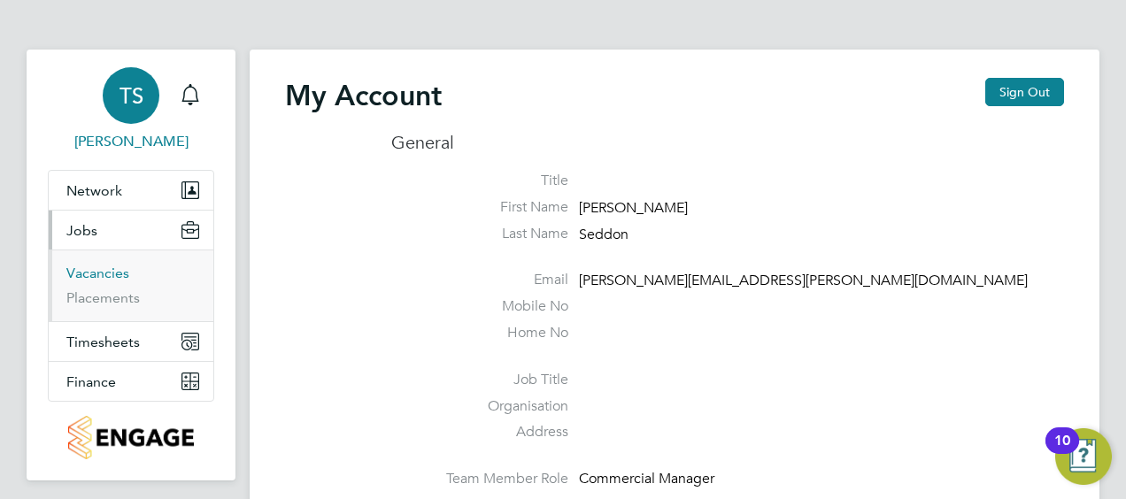
click at [104, 271] on link "Vacancies" at bounding box center [97, 273] width 63 height 17
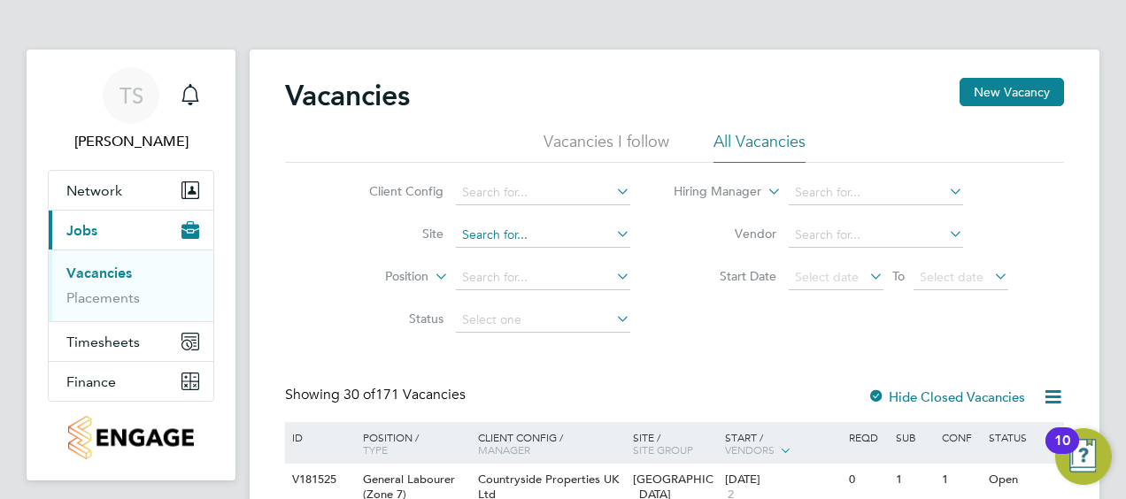
click at [501, 227] on input at bounding box center [543, 235] width 174 height 25
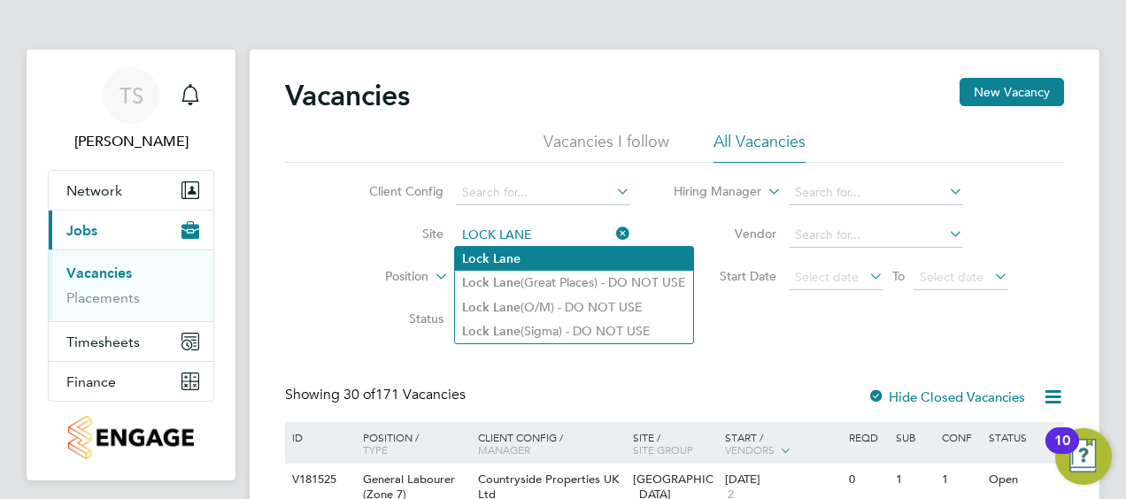
click at [545, 259] on li "Lock Lane" at bounding box center [574, 259] width 238 height 24
type input "Lock Lane"
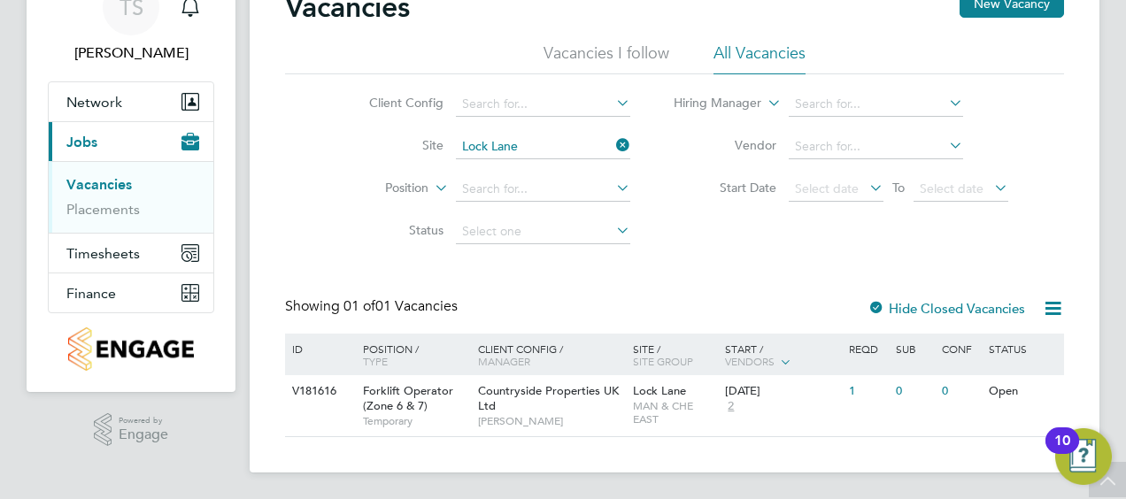
scroll to position [90, 0]
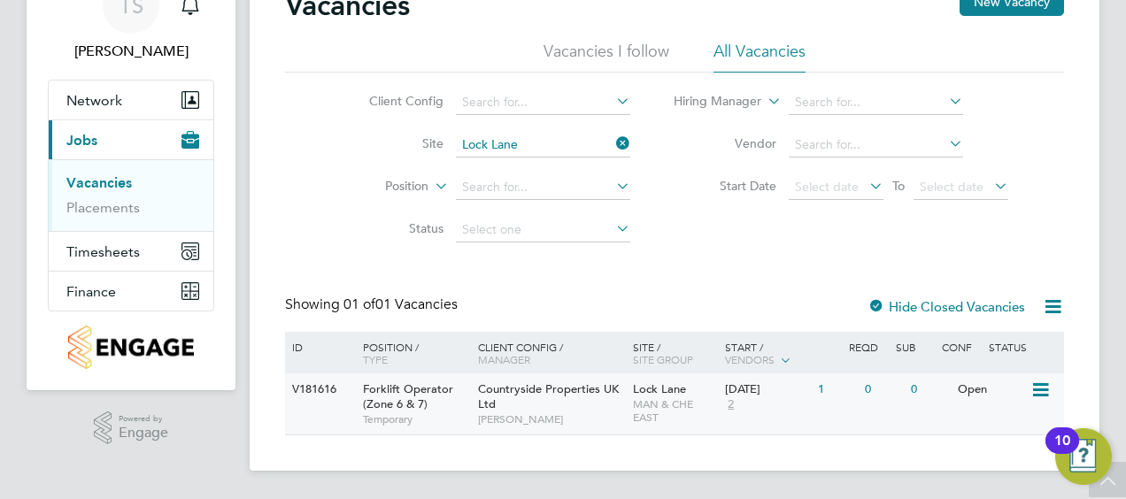
click at [714, 400] on span "MAN & CHE EAST" at bounding box center [675, 411] width 84 height 27
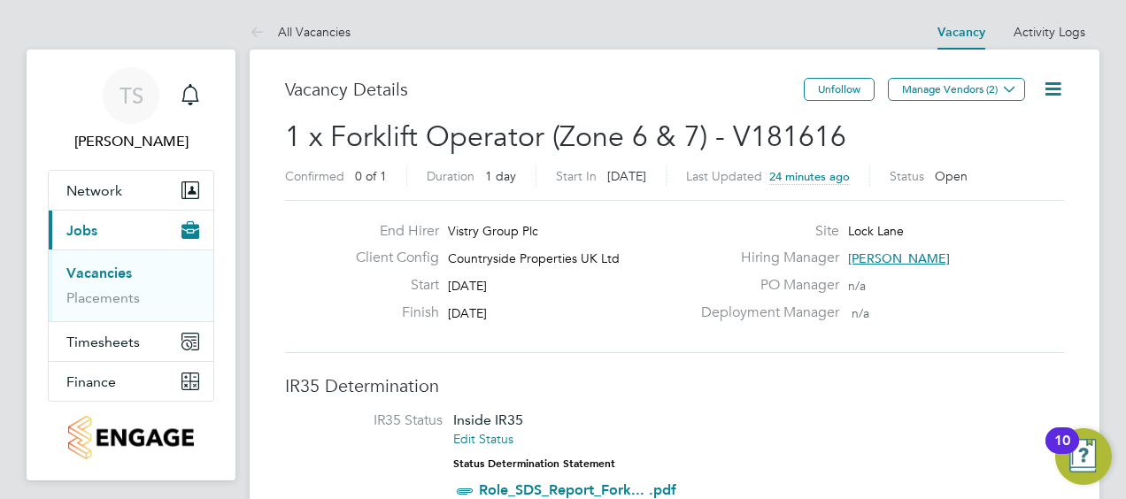
click at [1048, 90] on icon at bounding box center [1053, 89] width 22 height 22
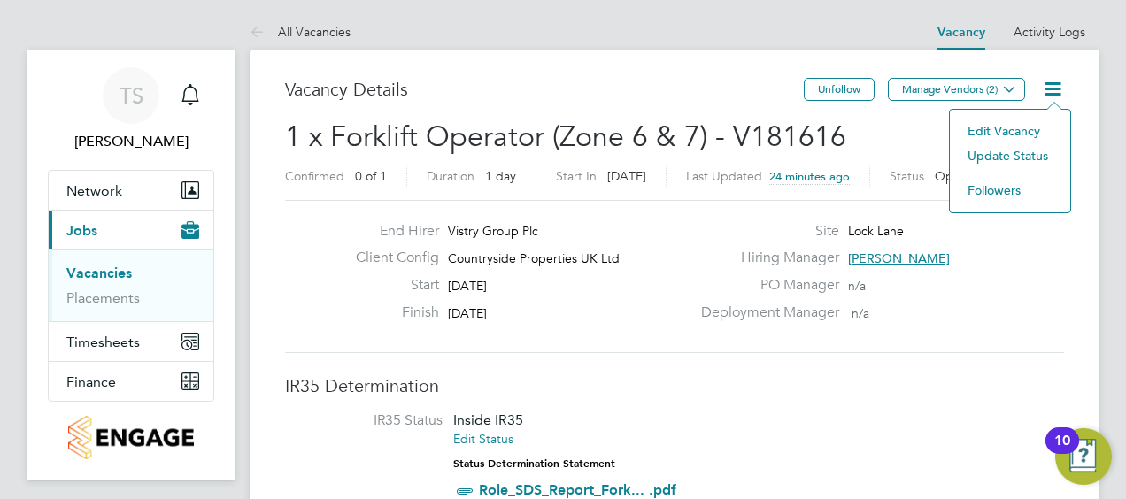
click at [1019, 124] on li "Edit Vacancy" at bounding box center [1010, 131] width 103 height 25
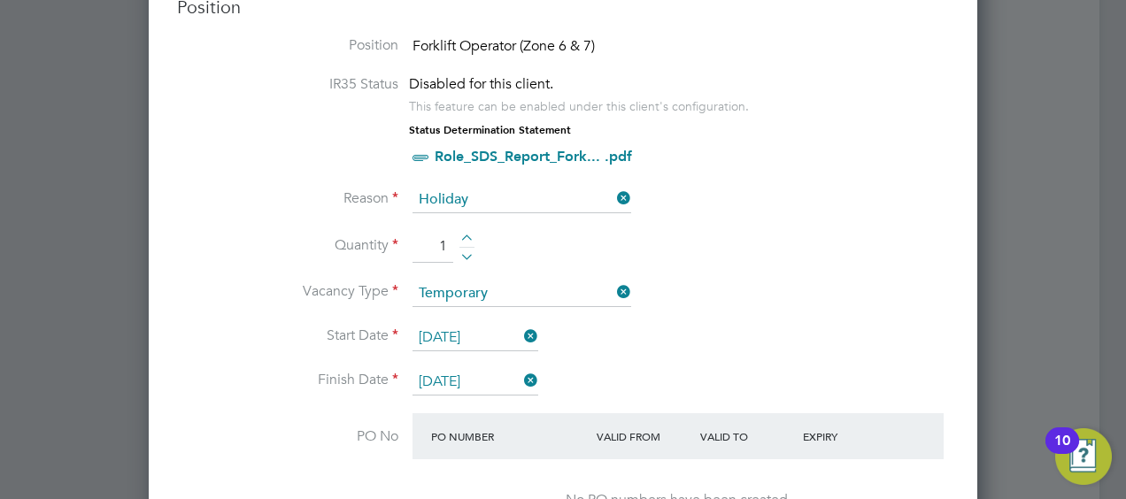
scroll to position [885, 0]
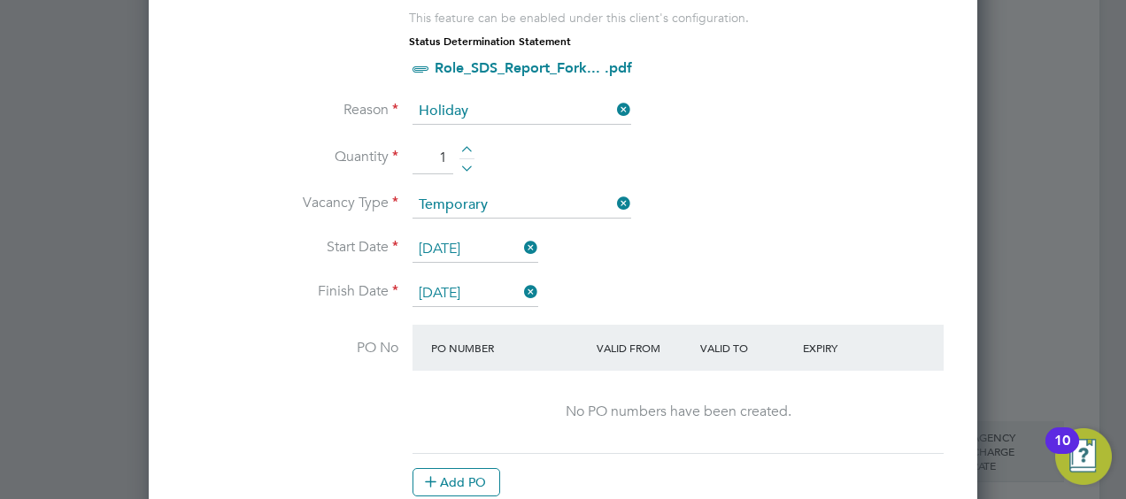
click at [521, 244] on icon at bounding box center [521, 248] width 0 height 25
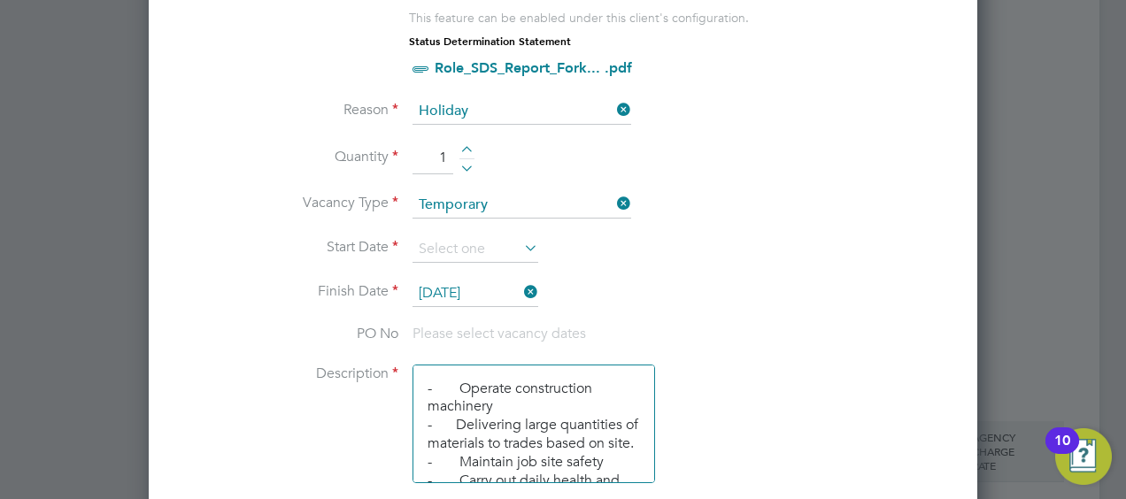
click at [521, 245] on icon at bounding box center [521, 248] width 0 height 25
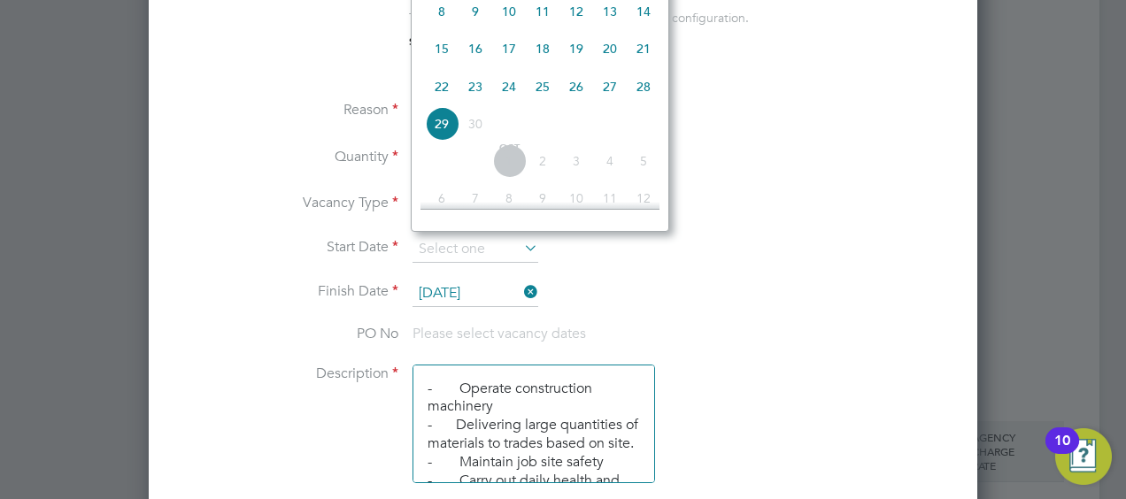
scroll to position [595, 0]
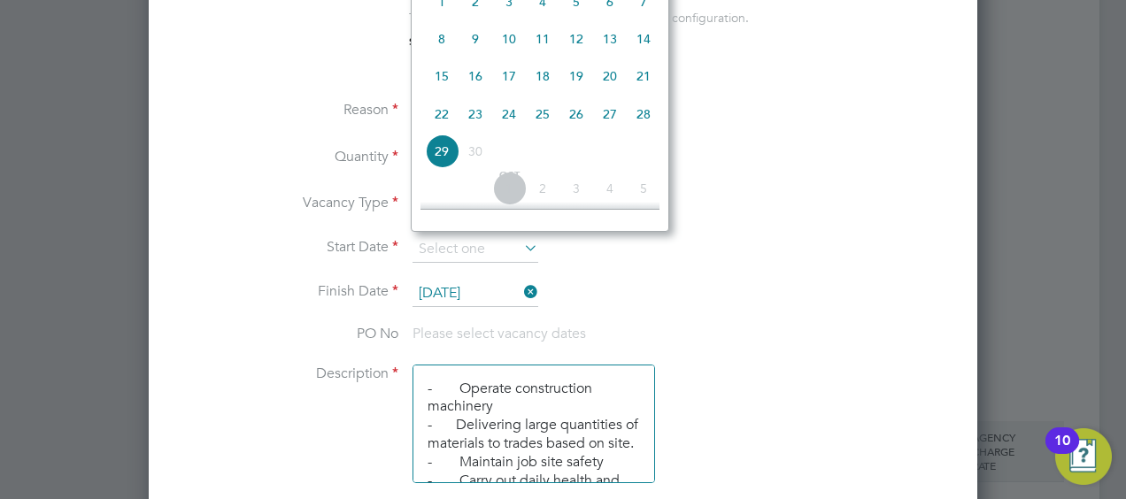
click at [576, 128] on span "26" at bounding box center [577, 114] width 34 height 34
type input "26 Sep 2025"
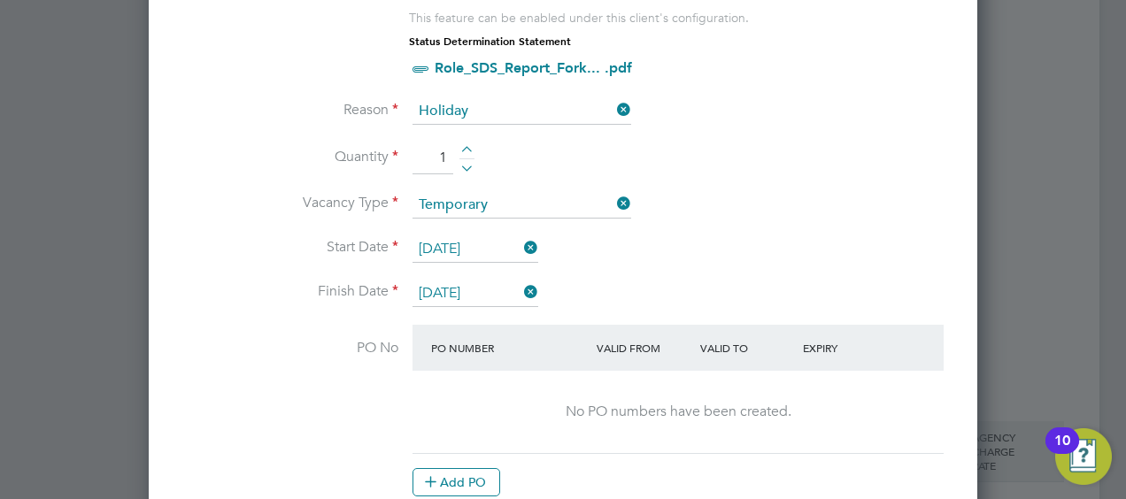
click at [521, 282] on icon at bounding box center [521, 292] width 0 height 25
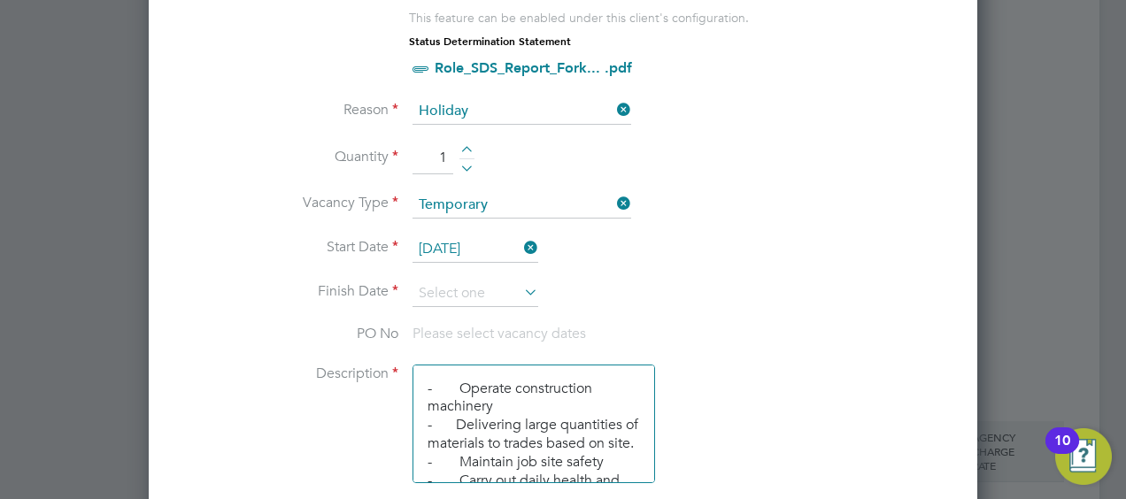
scroll to position [2203, 829]
click at [521, 282] on icon at bounding box center [521, 292] width 0 height 25
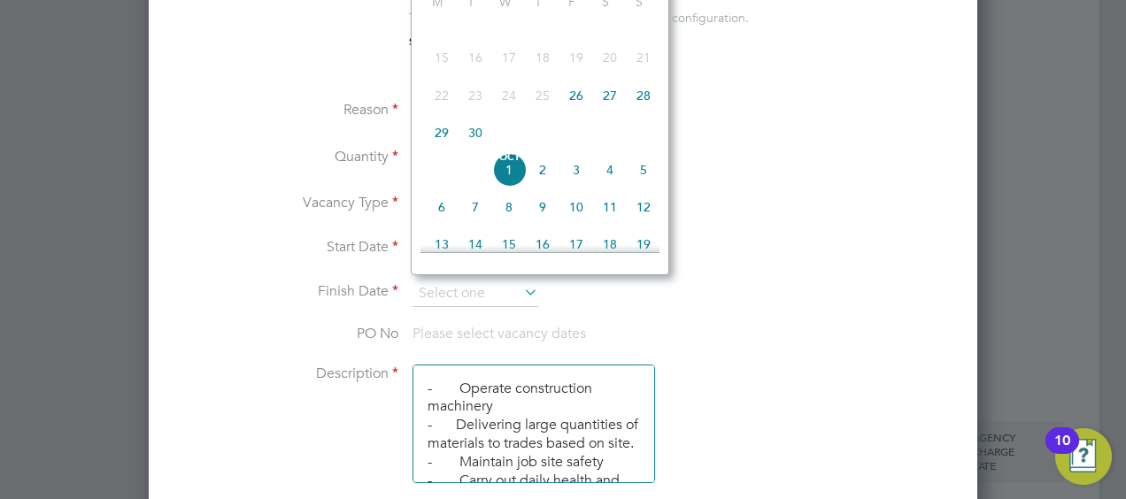
scroll to position [406, 0]
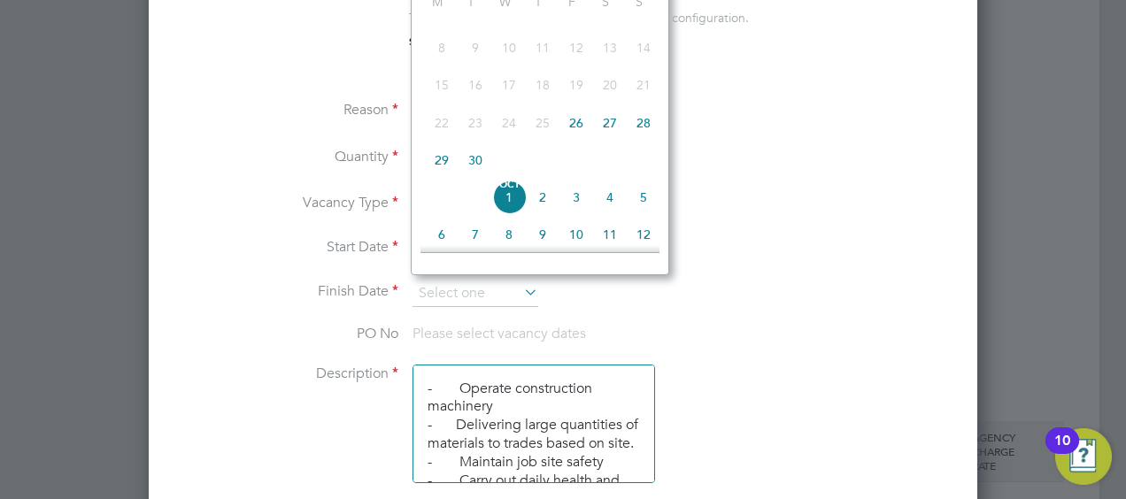
click at [581, 135] on span "26" at bounding box center [577, 123] width 34 height 34
type input "26 Sep 2025"
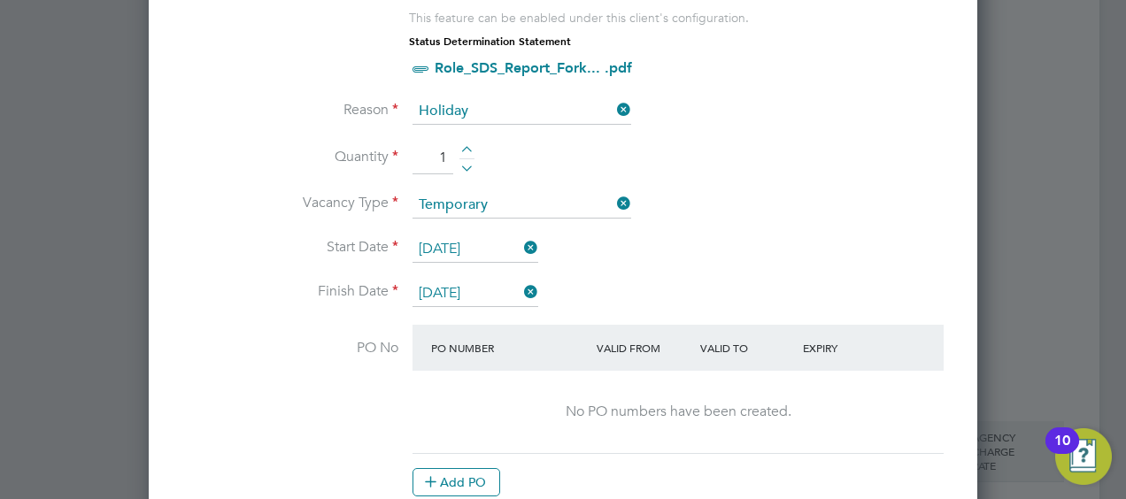
click at [818, 221] on li "Vacancy Type Temporary" at bounding box center [563, 214] width 772 height 44
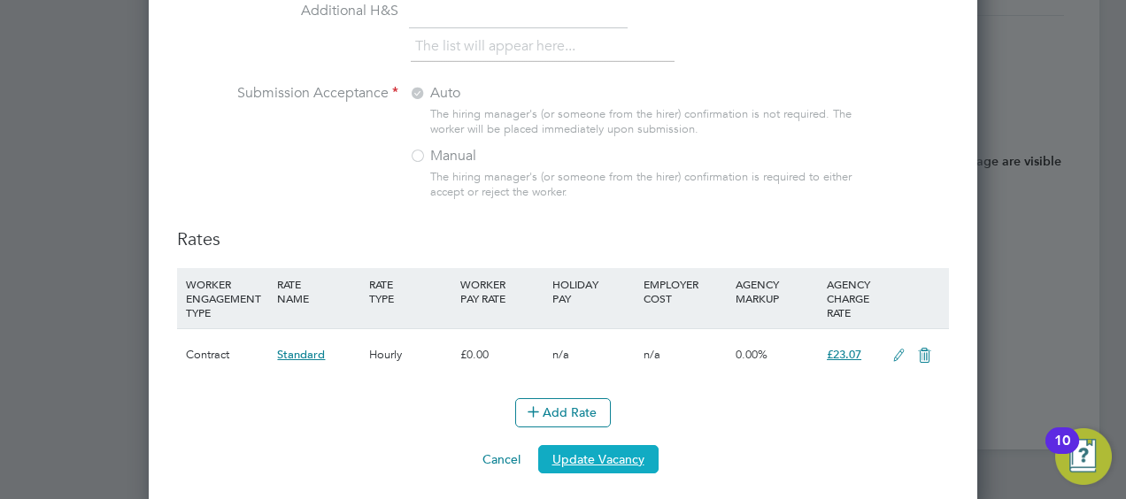
click at [599, 449] on button "Update Vacancy" at bounding box center [598, 459] width 120 height 28
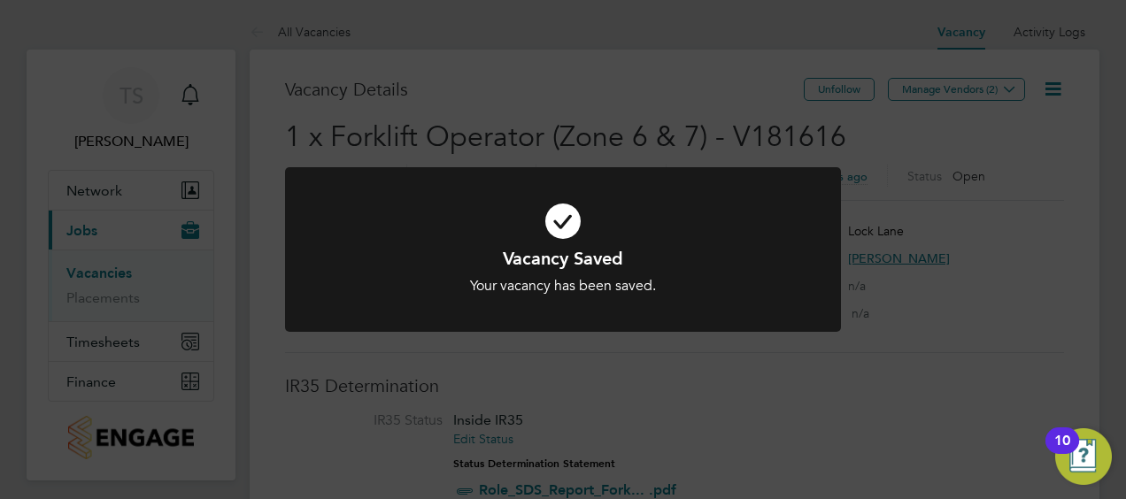
click at [848, 342] on div "Vacancy Saved Your vacancy has been saved. Cancel Okay" at bounding box center [563, 249] width 1126 height 499
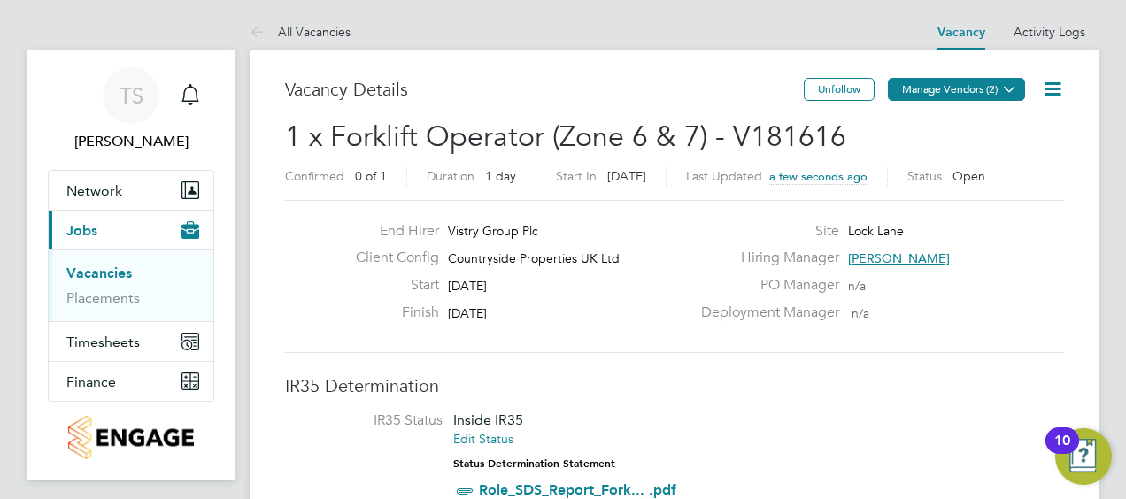
click at [950, 90] on button "Manage Vendors (2)" at bounding box center [956, 89] width 137 height 23
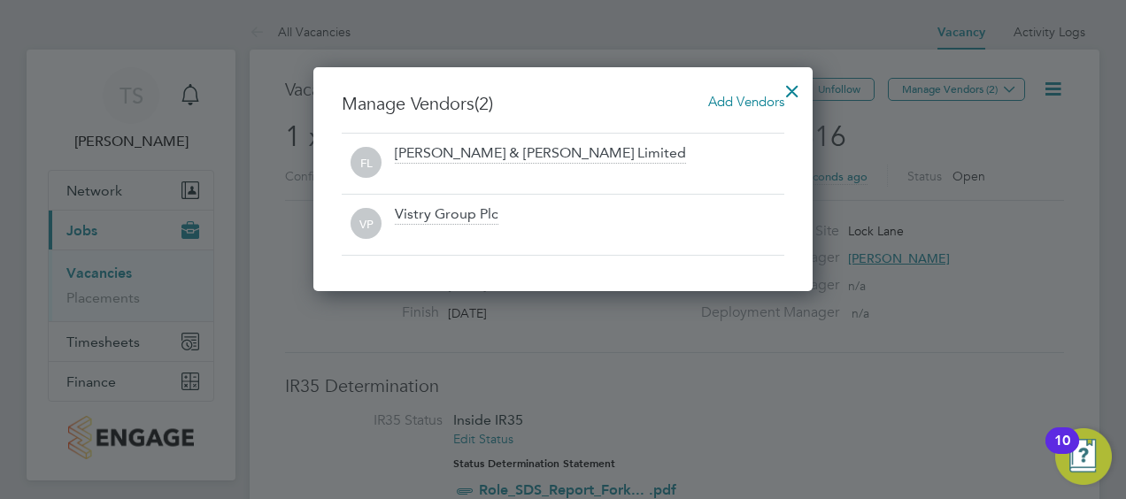
click at [799, 91] on div at bounding box center [793, 87] width 32 height 32
